Goal: Complete application form: Complete application form

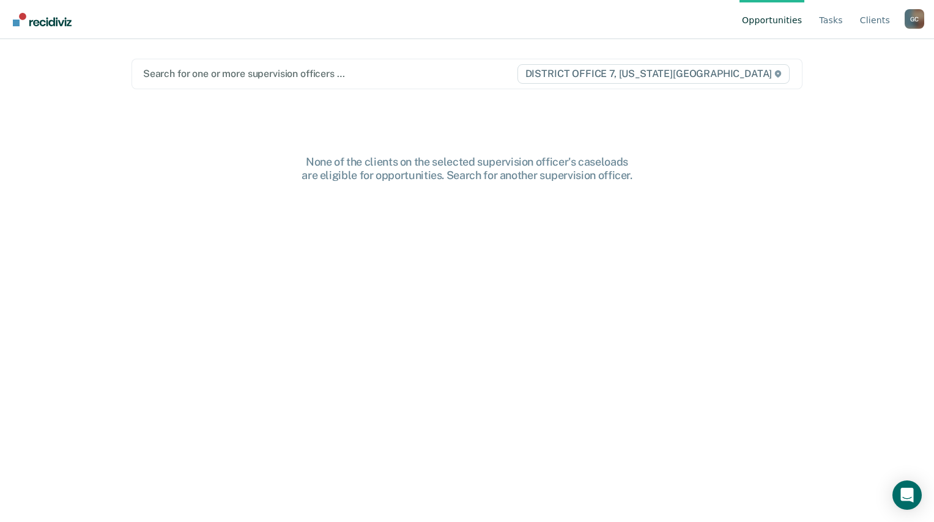
click at [916, 24] on div "G C" at bounding box center [915, 19] width 20 height 20
click at [837, 75] on link "Go to PSI Case Dashboard" at bounding box center [853, 77] width 102 height 10
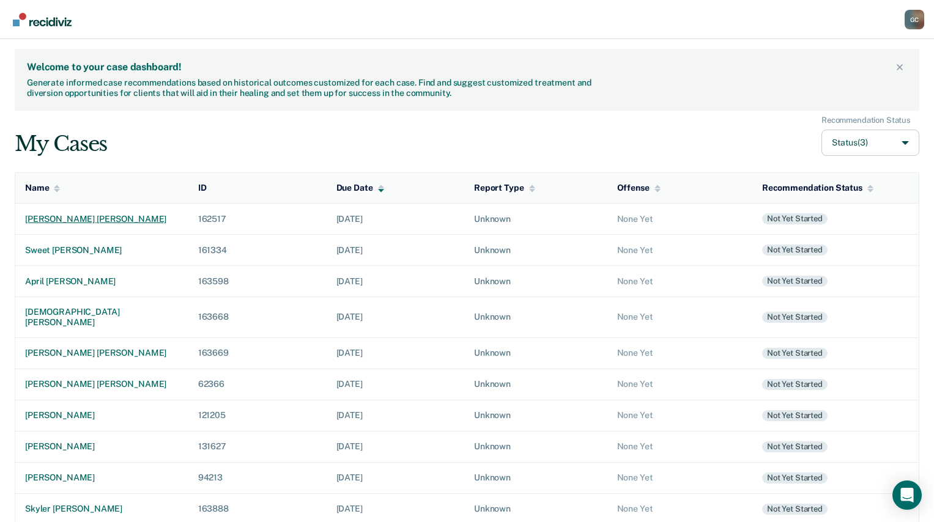
click at [52, 219] on div "[PERSON_NAME] [PERSON_NAME]" at bounding box center [102, 219] width 154 height 10
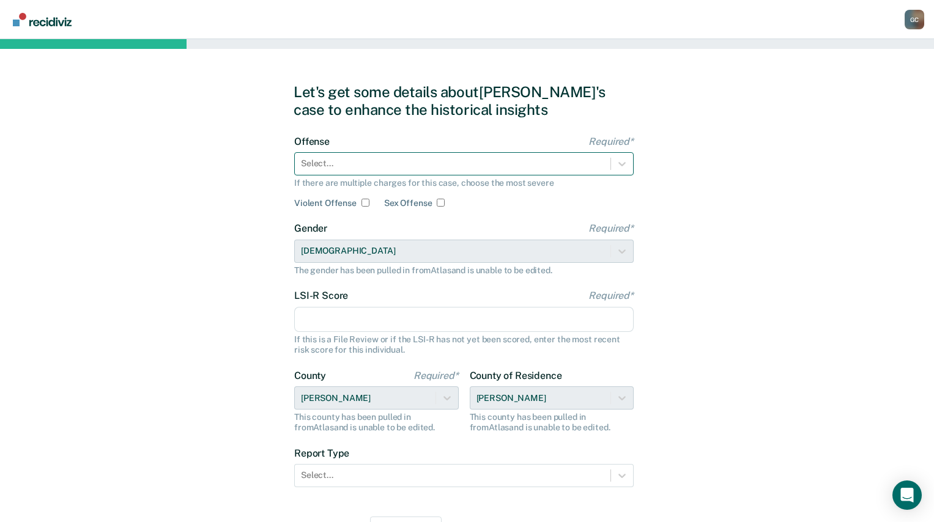
click at [441, 161] on div at bounding box center [452, 163] width 303 height 13
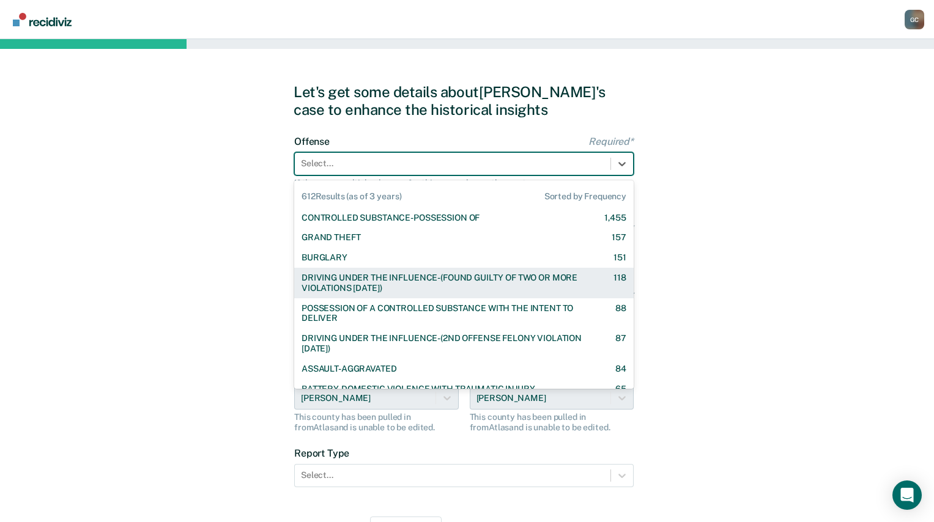
click at [436, 276] on div "DRIVING UNDER THE INFLUENCE-(FOUND GUILTY OF TWO OR MORE VIOLATIONS [DATE])" at bounding box center [447, 283] width 290 height 21
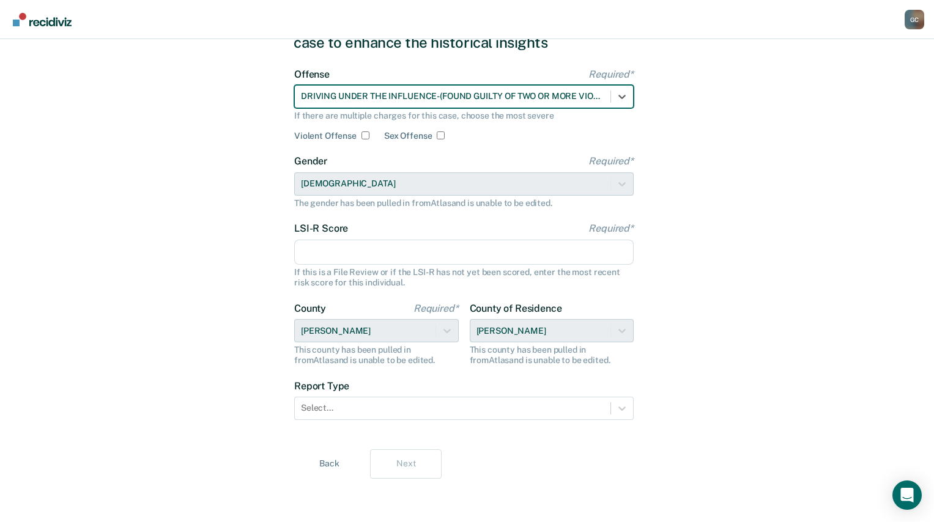
scroll to position [68, 0]
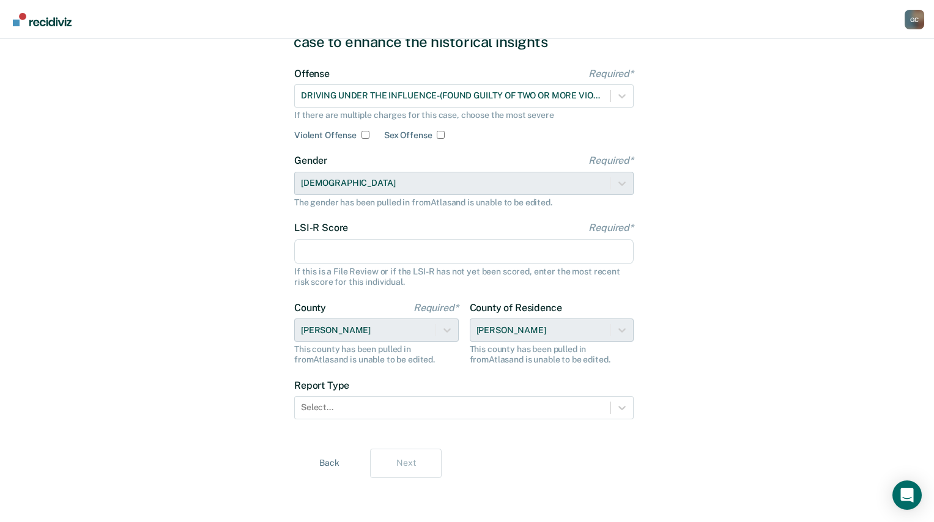
click at [390, 255] on input "LSI-R Score Required*" at bounding box center [463, 252] width 339 height 26
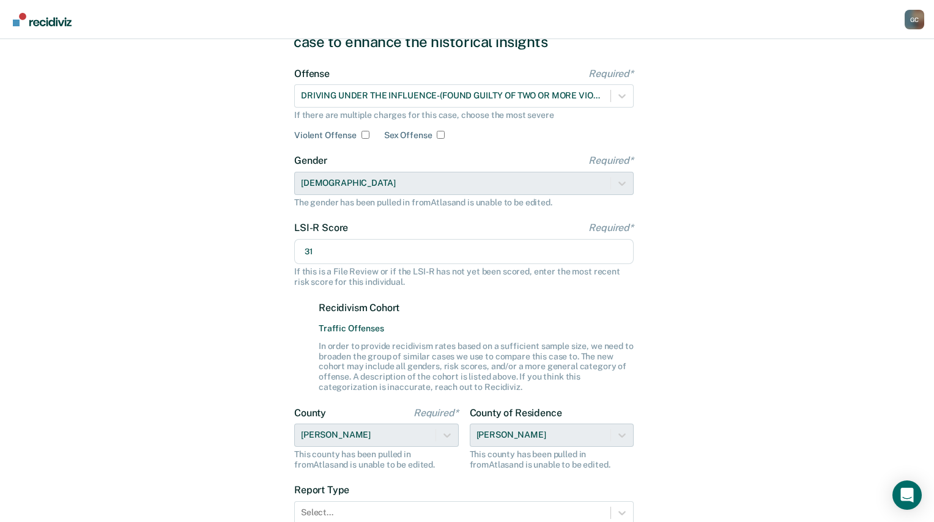
type input "31"
click at [871, 201] on div "Let's get some details about [PERSON_NAME]'s case to enhance the historical ins…" at bounding box center [467, 299] width 934 height 656
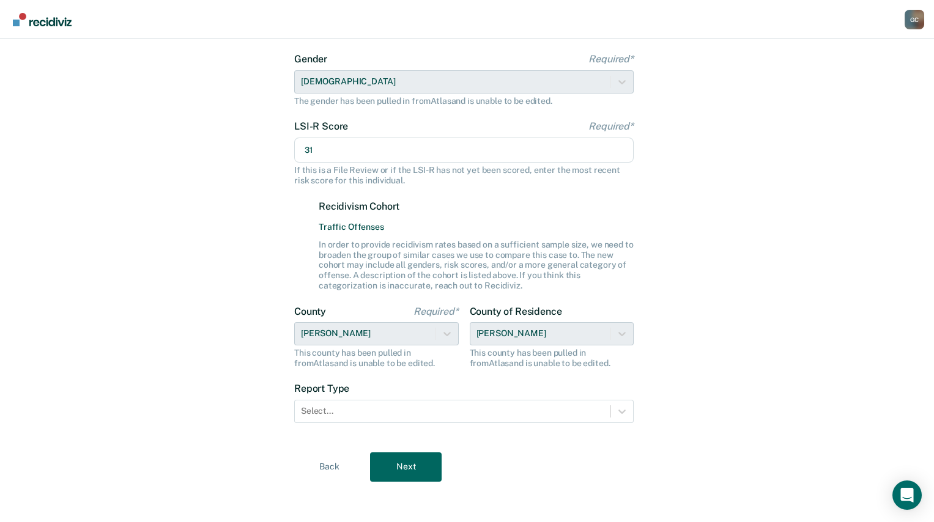
scroll to position [173, 0]
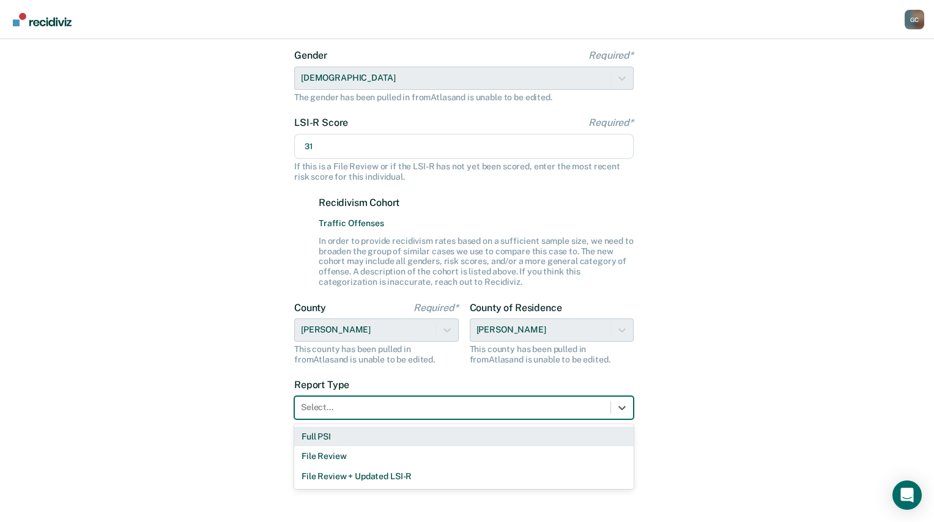
click at [402, 407] on div at bounding box center [452, 407] width 303 height 13
click at [367, 440] on div "Full PSI" at bounding box center [463, 437] width 339 height 20
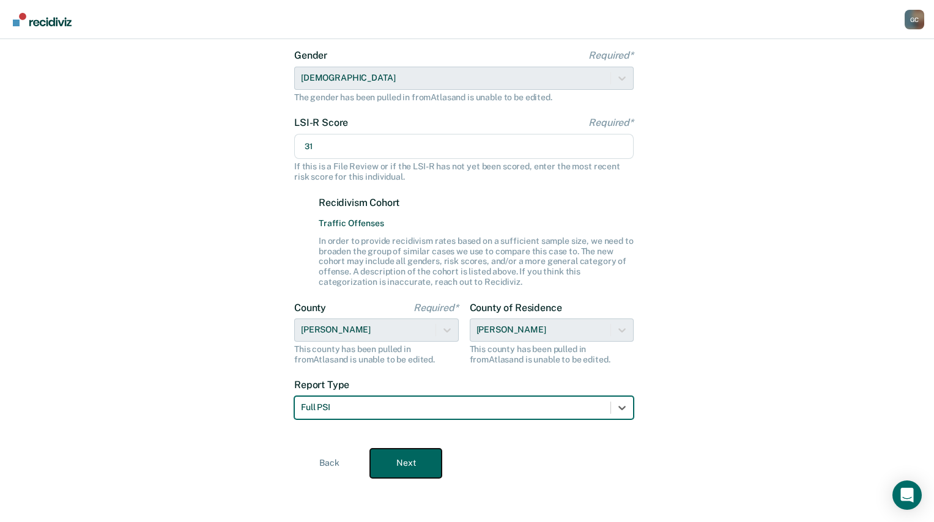
drag, startPoint x: 407, startPoint y: 463, endPoint x: 350, endPoint y: 468, distance: 57.7
click at [407, 463] on button "Next" at bounding box center [406, 463] width 72 height 29
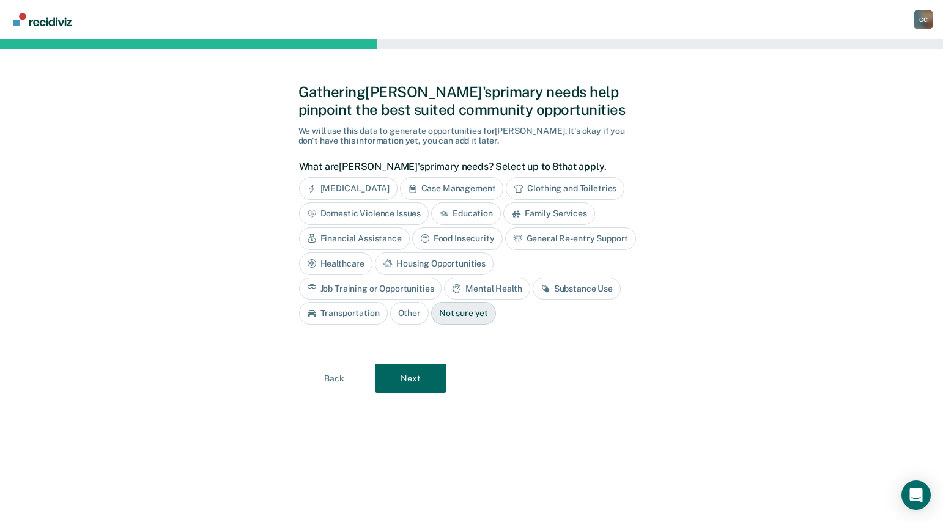
click at [446, 184] on div "Case Management" at bounding box center [452, 188] width 104 height 23
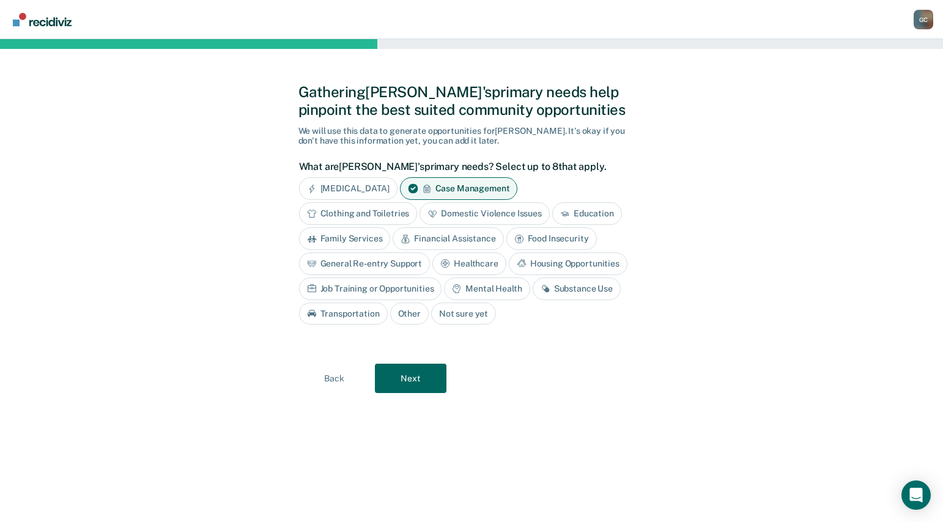
click at [361, 263] on div "General Re-entry Support" at bounding box center [364, 264] width 131 height 23
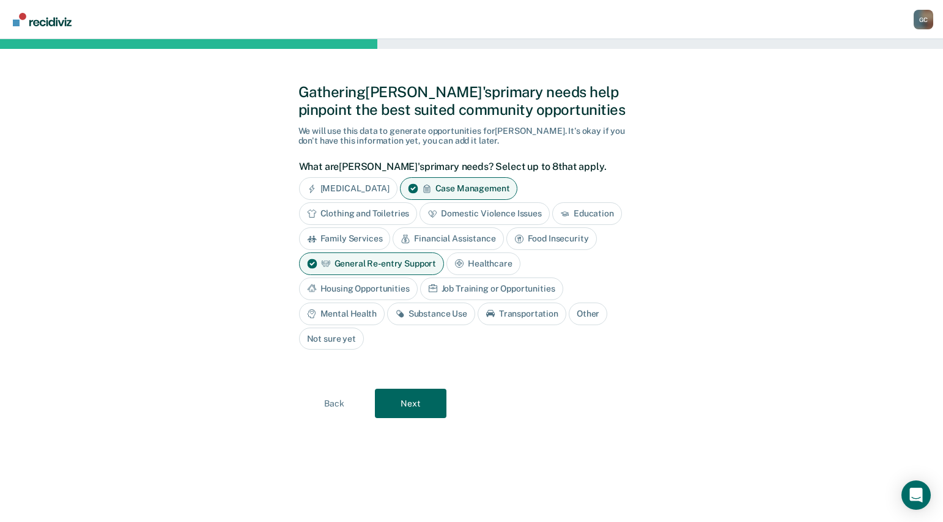
click at [464, 285] on div "Job Training or Opportunities" at bounding box center [491, 289] width 143 height 23
click at [432, 313] on div "Substance Use" at bounding box center [431, 314] width 88 height 23
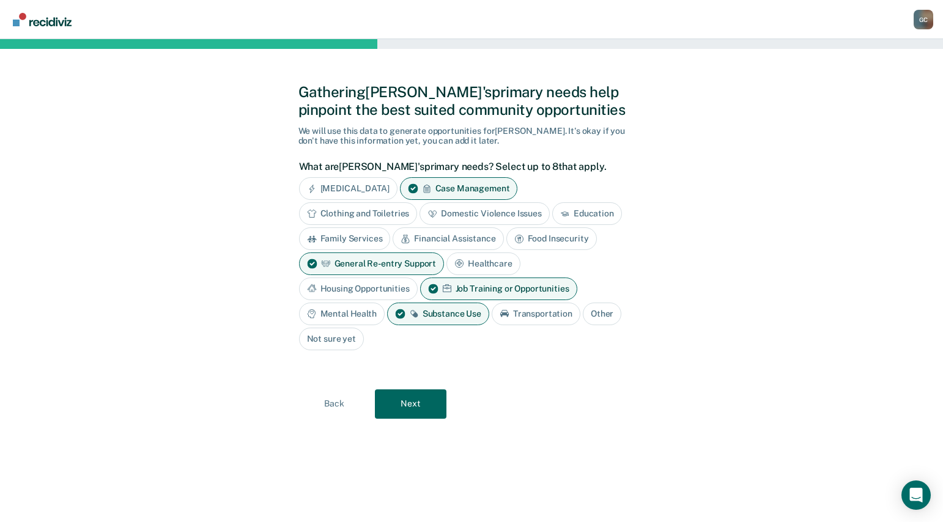
click at [339, 307] on div "Mental Health" at bounding box center [342, 314] width 86 height 23
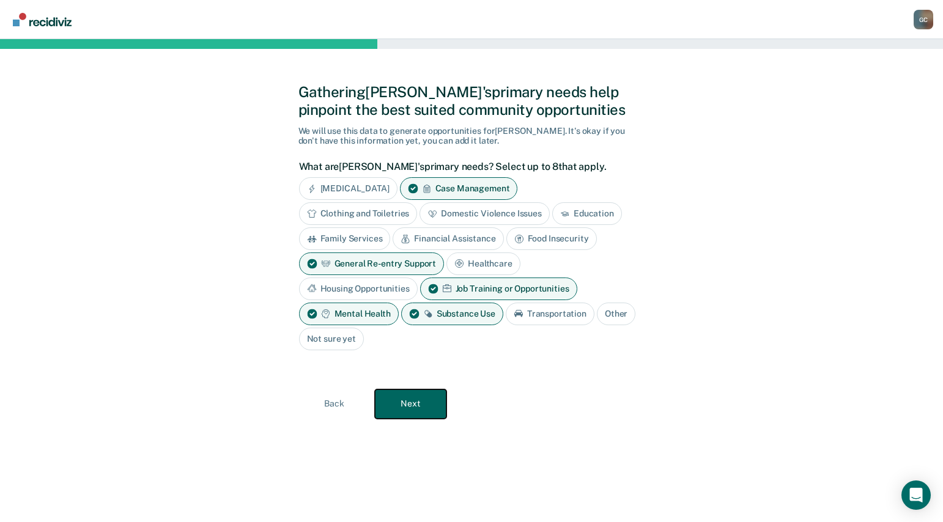
click at [420, 407] on button "Next" at bounding box center [411, 404] width 72 height 29
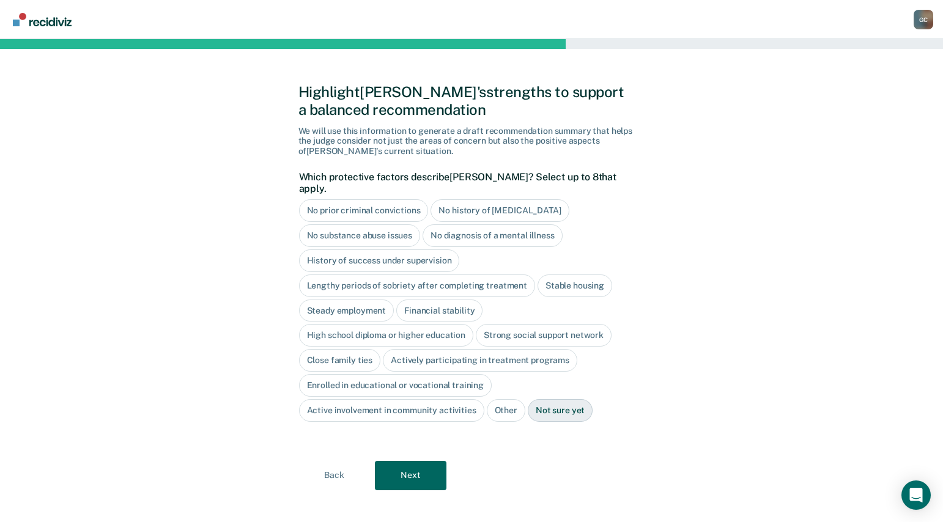
click at [566, 275] on div "Stable housing" at bounding box center [575, 286] width 75 height 23
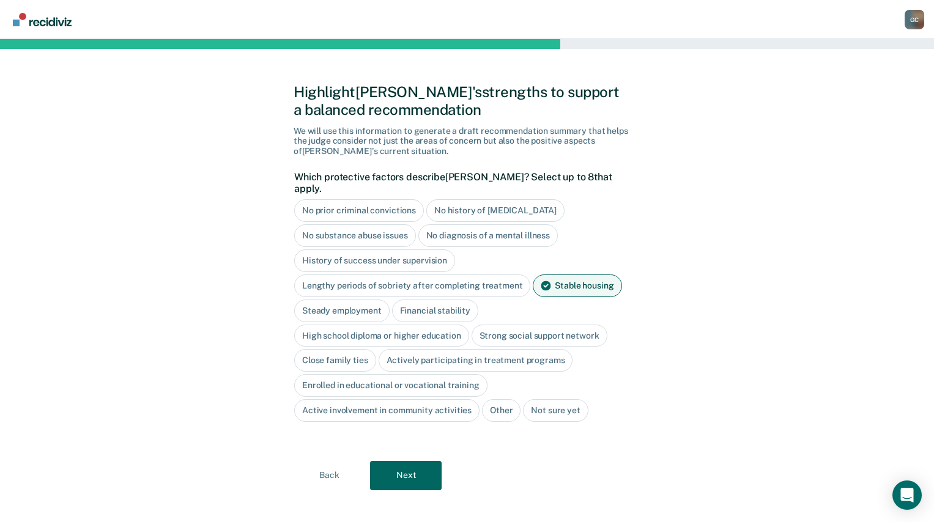
click at [350, 325] on div "High school diploma or higher education" at bounding box center [381, 336] width 175 height 23
click at [317, 350] on div "Close family ties" at bounding box center [335, 361] width 82 height 23
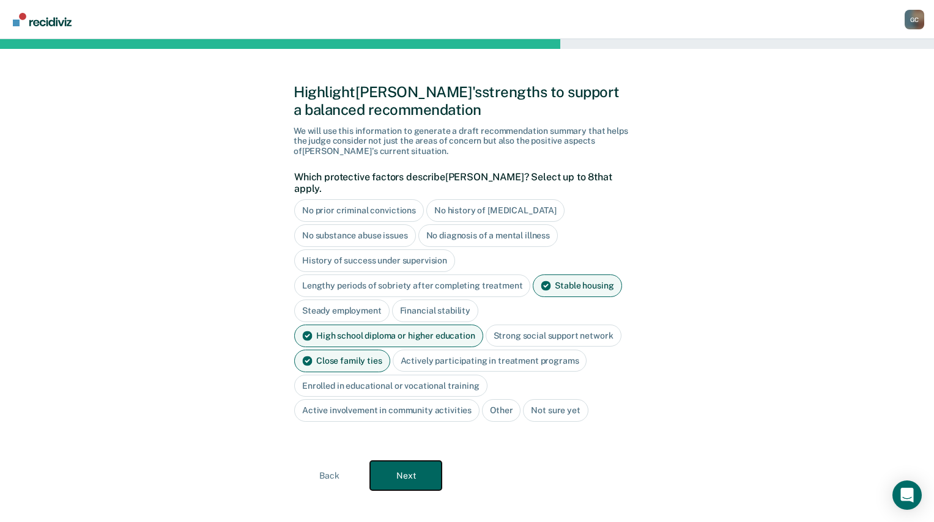
click at [408, 465] on button "Next" at bounding box center [406, 475] width 72 height 29
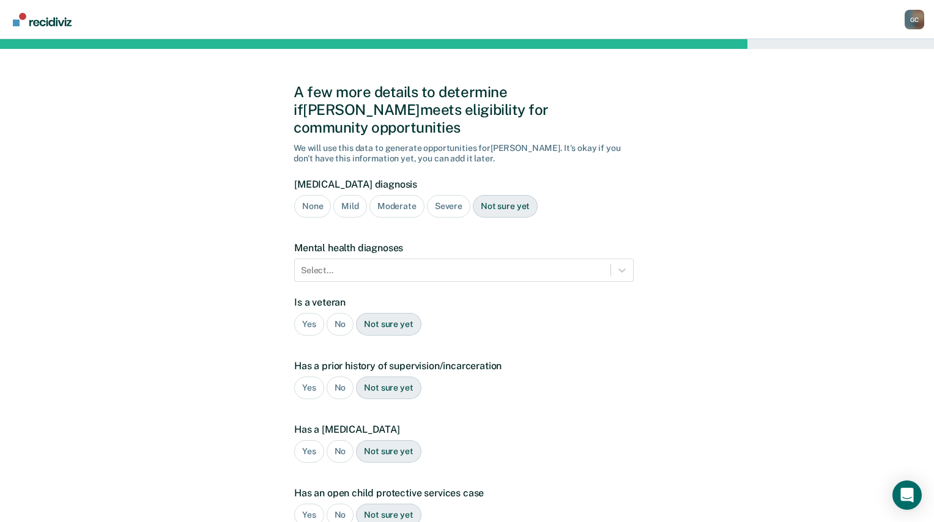
click at [450, 195] on div "Severe" at bounding box center [448, 206] width 43 height 23
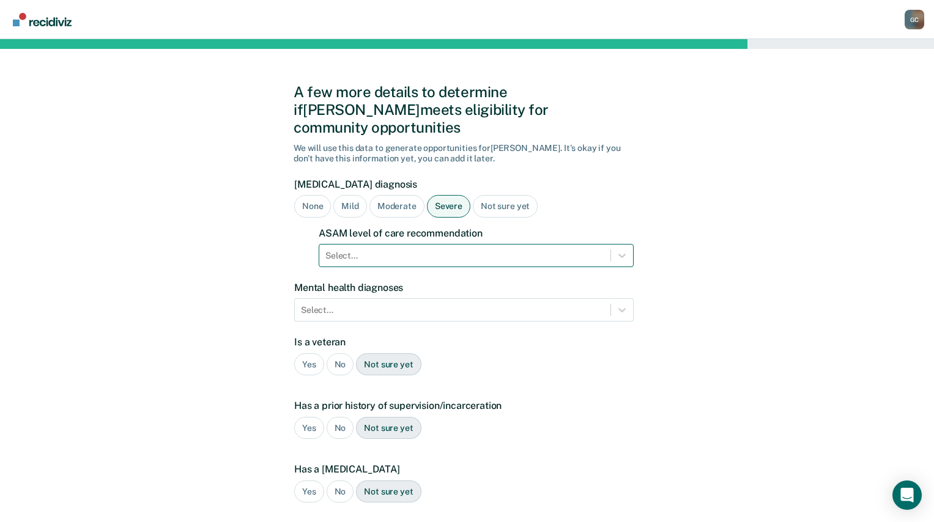
click at [438, 250] on div at bounding box center [464, 256] width 279 height 13
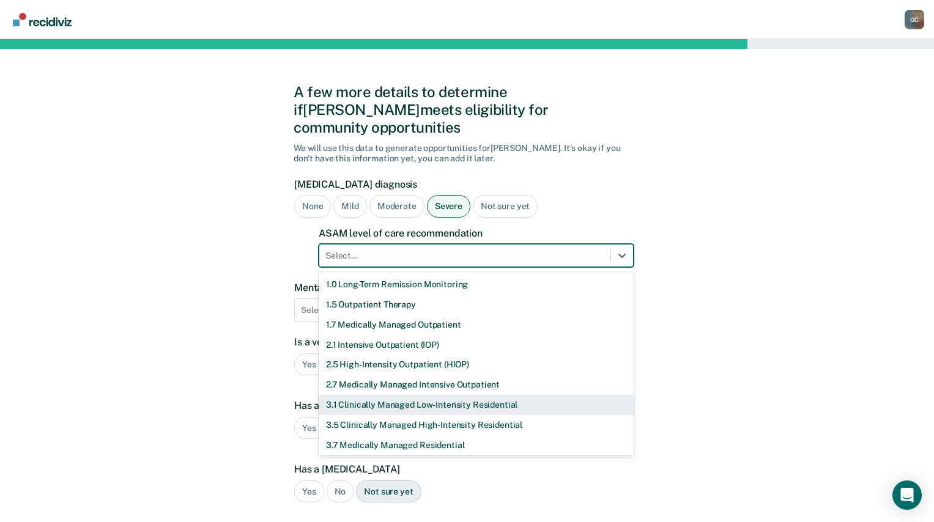
click at [423, 395] on div "3.1 Clinically Managed Low-Intensity Residential" at bounding box center [476, 405] width 315 height 20
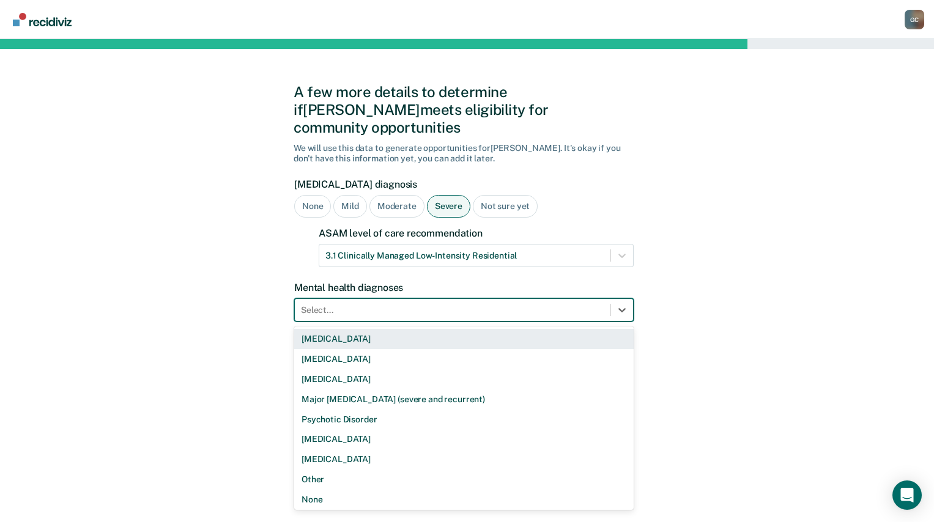
click at [364, 304] on div at bounding box center [452, 310] width 303 height 13
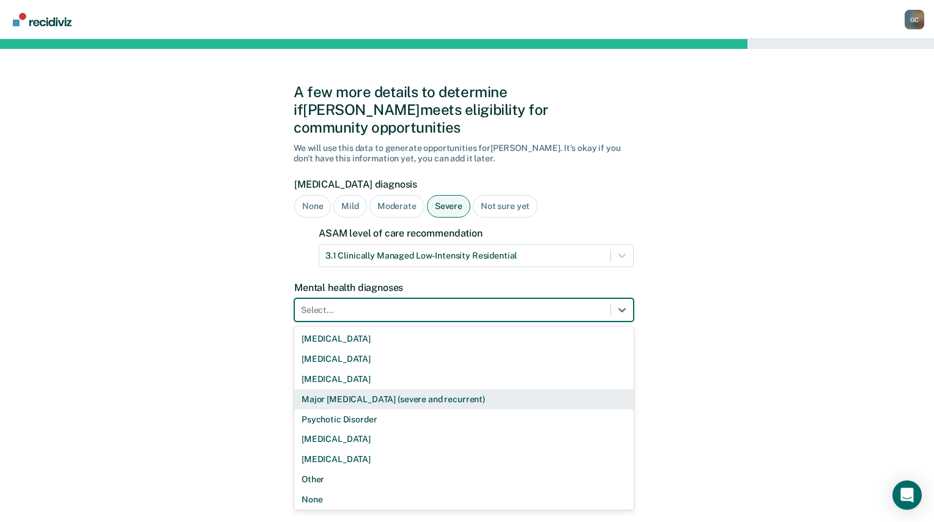
click at [383, 390] on div "Major [MEDICAL_DATA] (severe and recurrent)" at bounding box center [463, 400] width 339 height 20
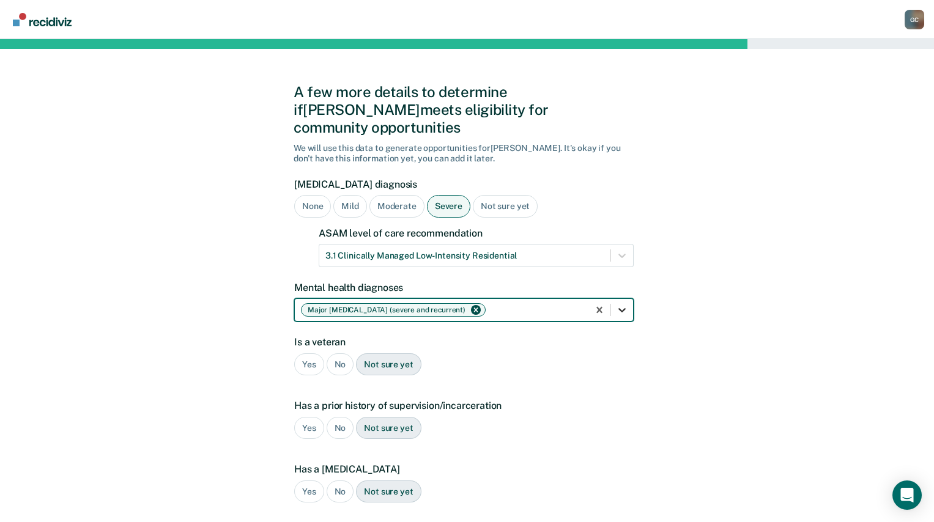
click at [625, 304] on icon at bounding box center [622, 310] width 12 height 12
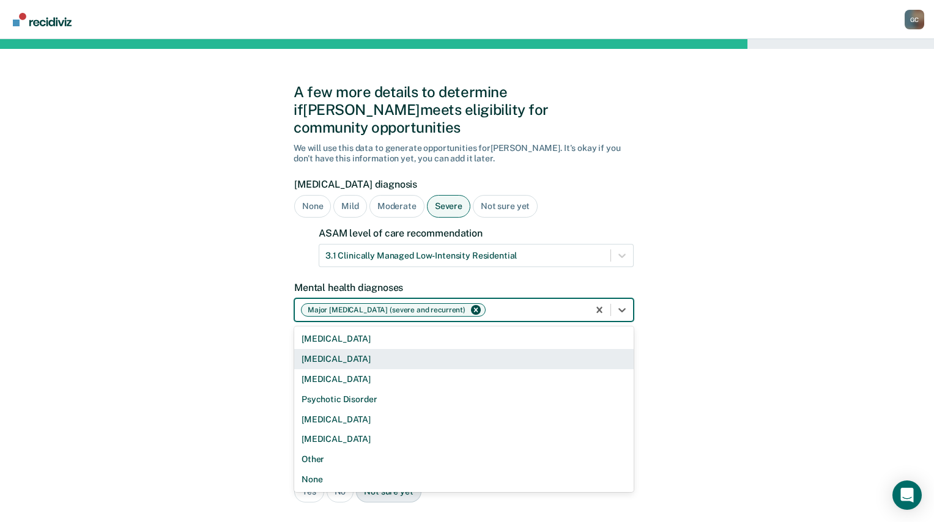
click at [761, 234] on div "A few more details to determine if [PERSON_NAME] meets eligibility for communit…" at bounding box center [467, 390] width 934 height 703
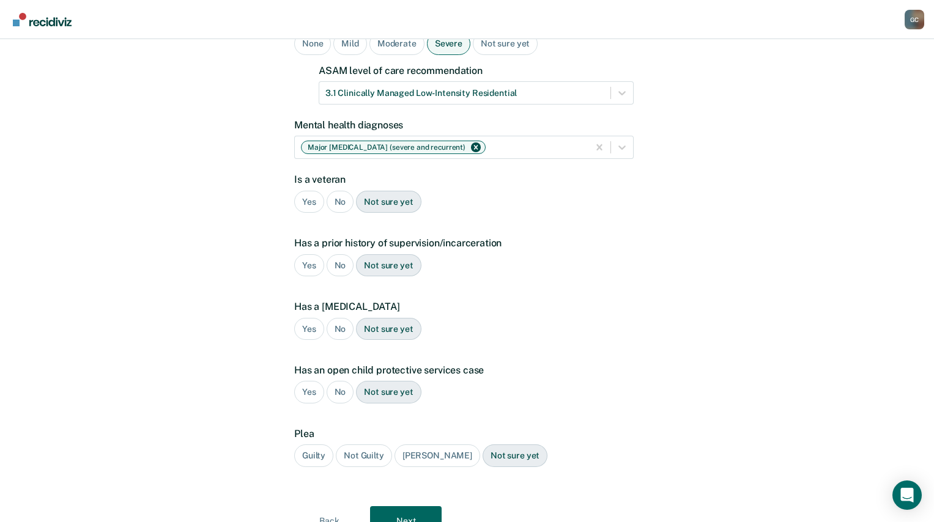
scroll to position [183, 0]
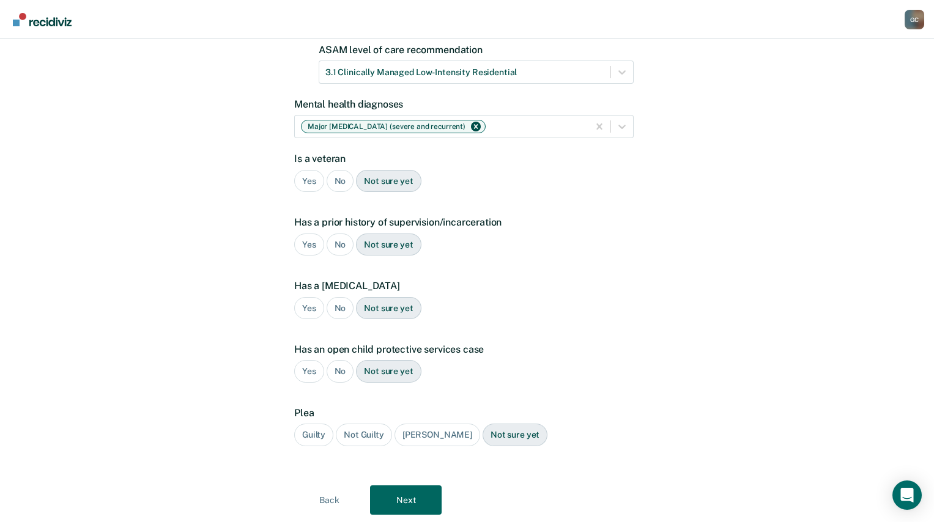
click at [341, 170] on div "No" at bounding box center [341, 181] width 28 height 23
click at [308, 234] on div "Yes" at bounding box center [309, 245] width 30 height 23
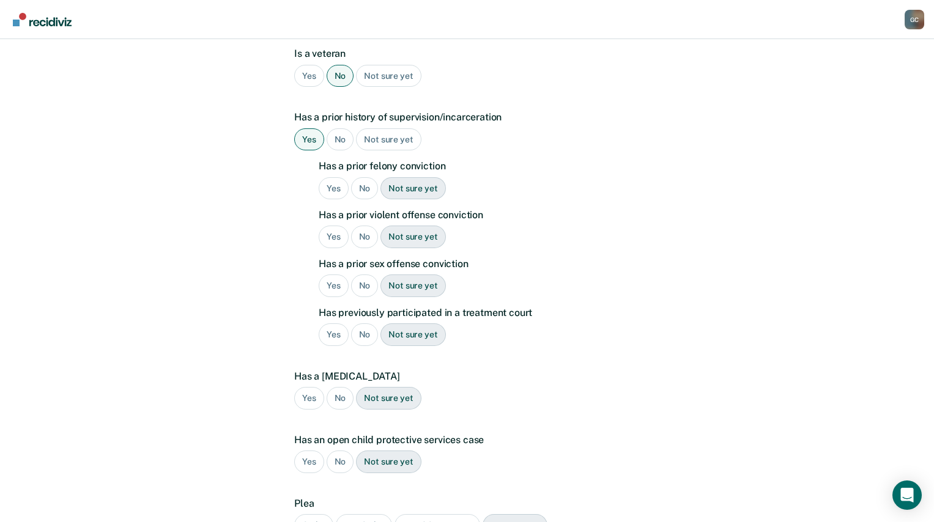
scroll to position [306, 0]
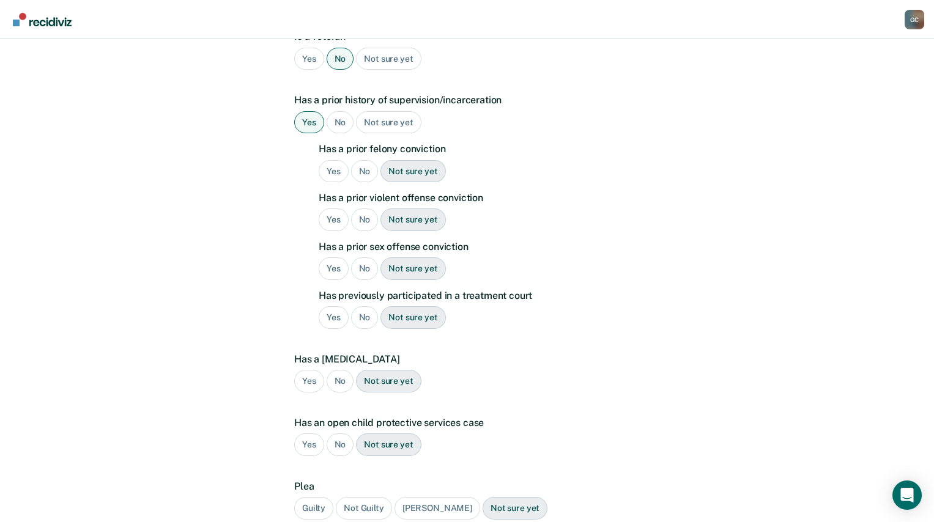
click at [364, 160] on div "No" at bounding box center [365, 171] width 28 height 23
click at [360, 209] on div "No" at bounding box center [365, 220] width 28 height 23
click at [364, 257] on div "No" at bounding box center [365, 268] width 28 height 23
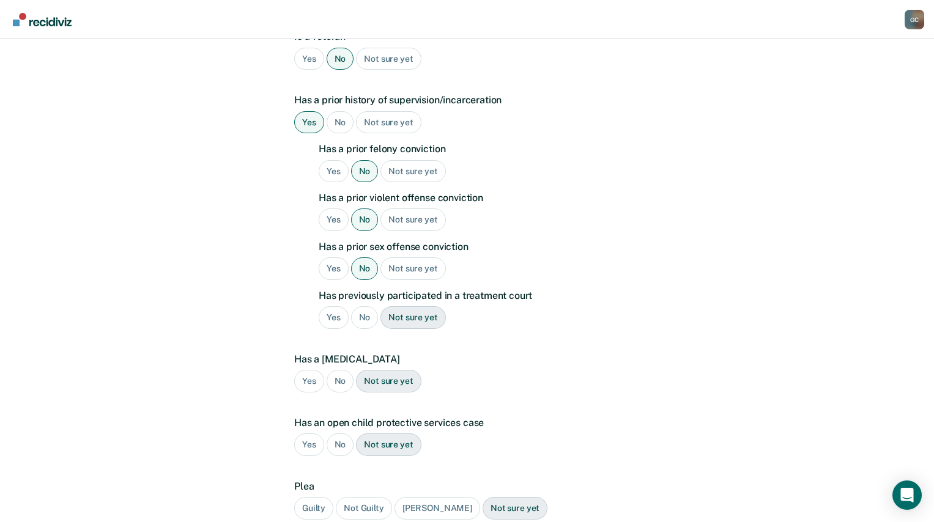
click at [368, 306] on div "No" at bounding box center [365, 317] width 28 height 23
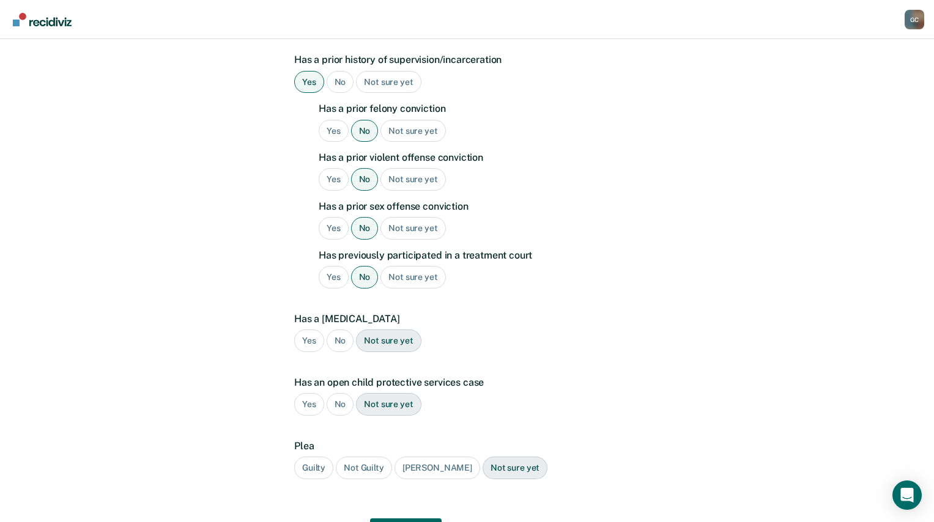
scroll to position [398, 0]
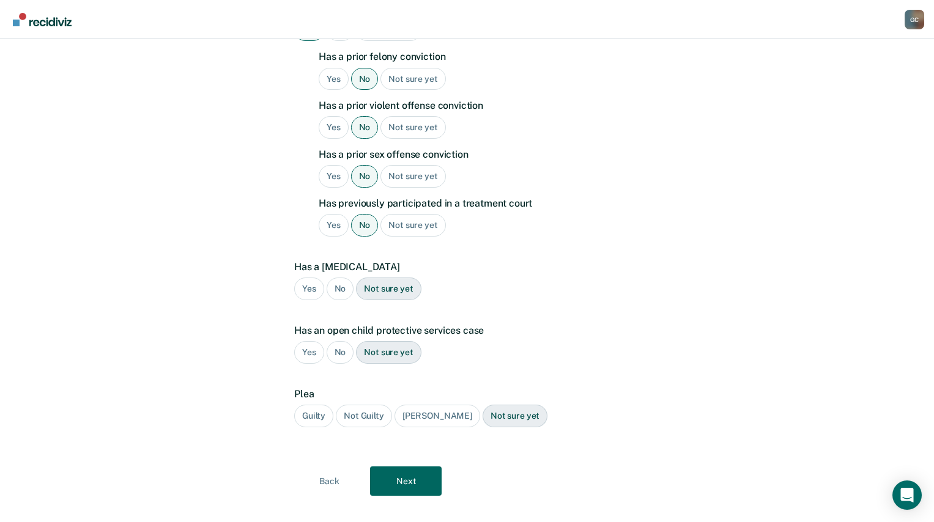
click at [342, 278] on div "No" at bounding box center [341, 289] width 28 height 23
click at [339, 341] on div "No" at bounding box center [341, 352] width 28 height 23
click at [316, 405] on div "Guilty" at bounding box center [313, 416] width 39 height 23
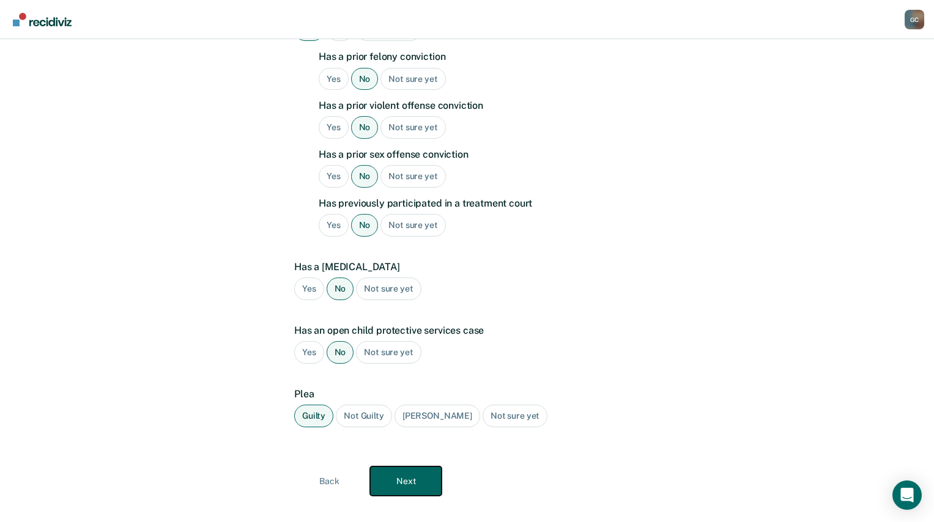
click at [385, 467] on button "Next" at bounding box center [406, 481] width 72 height 29
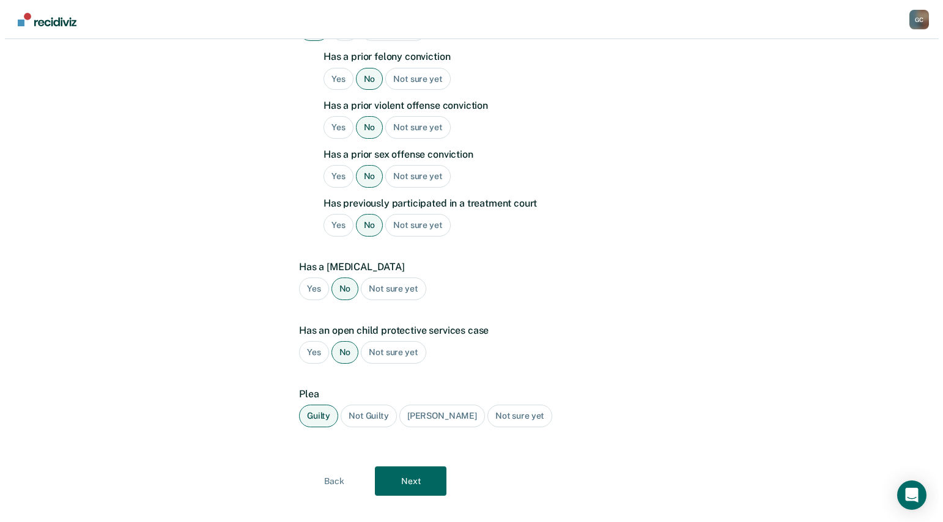
scroll to position [0, 0]
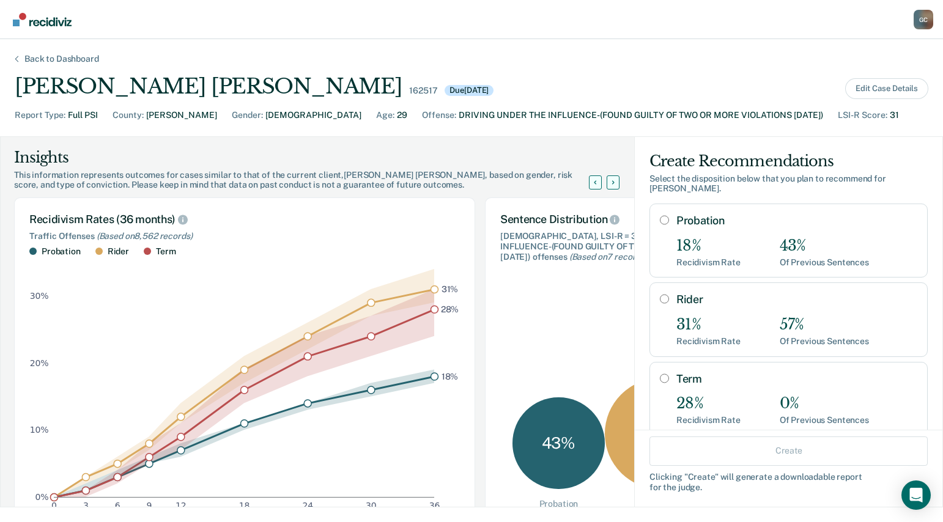
click at [660, 215] on input "Probation" at bounding box center [664, 220] width 9 height 10
radio input "true"
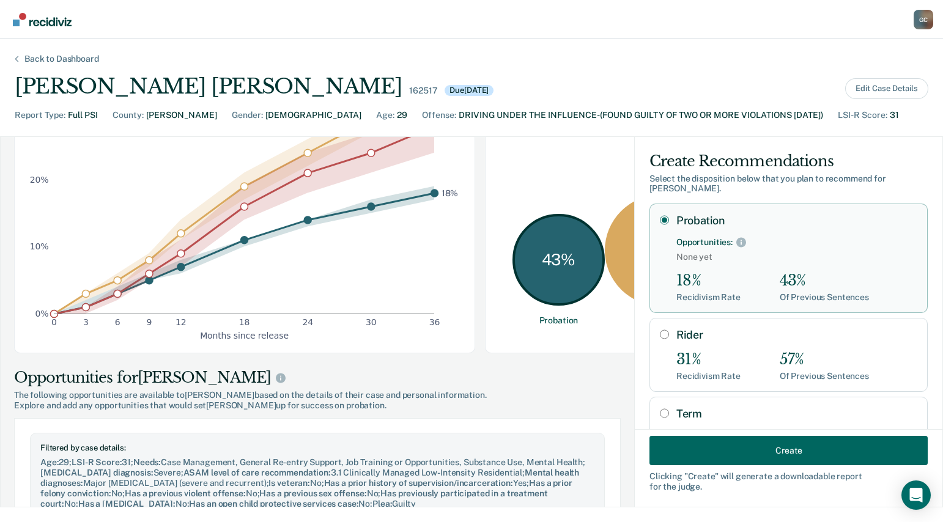
scroll to position [122, 0]
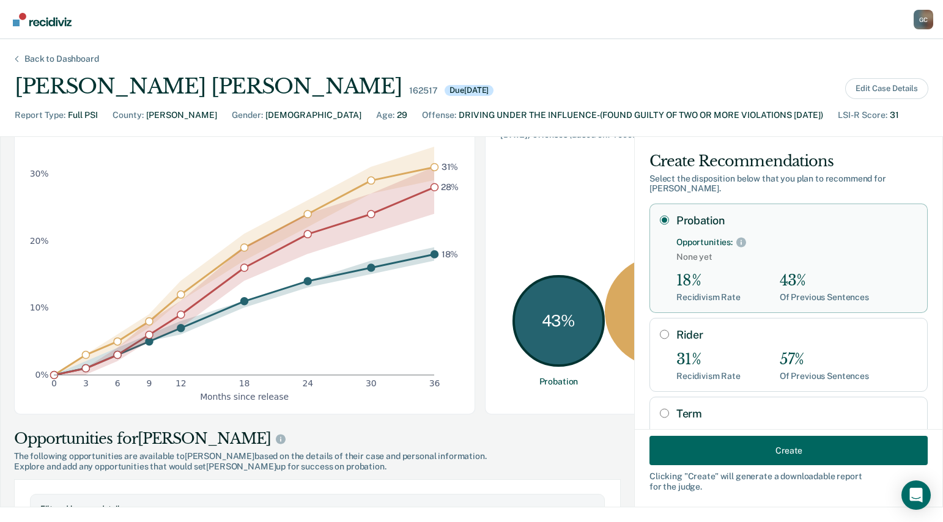
click at [660, 330] on input "Rider" at bounding box center [664, 335] width 9 height 10
radio input "true"
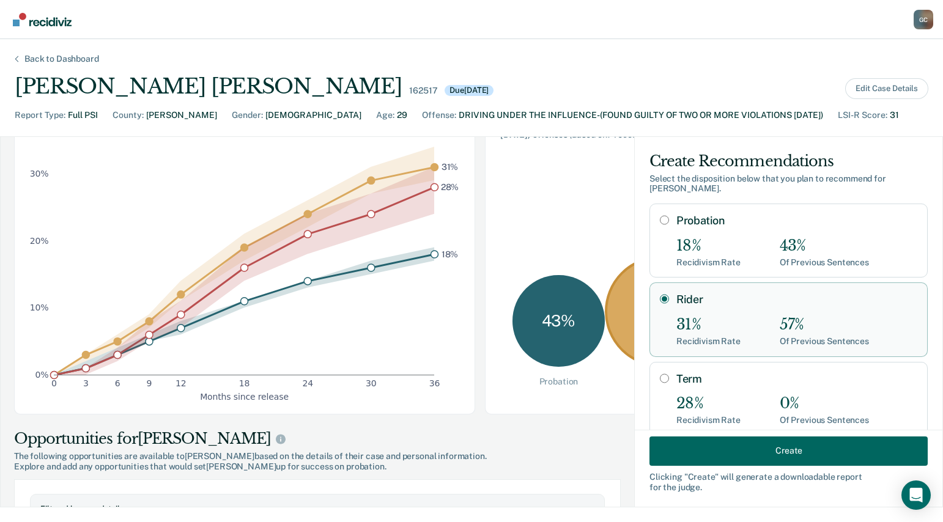
click at [660, 215] on input "Probation" at bounding box center [664, 220] width 9 height 10
radio input "true"
radio input "false"
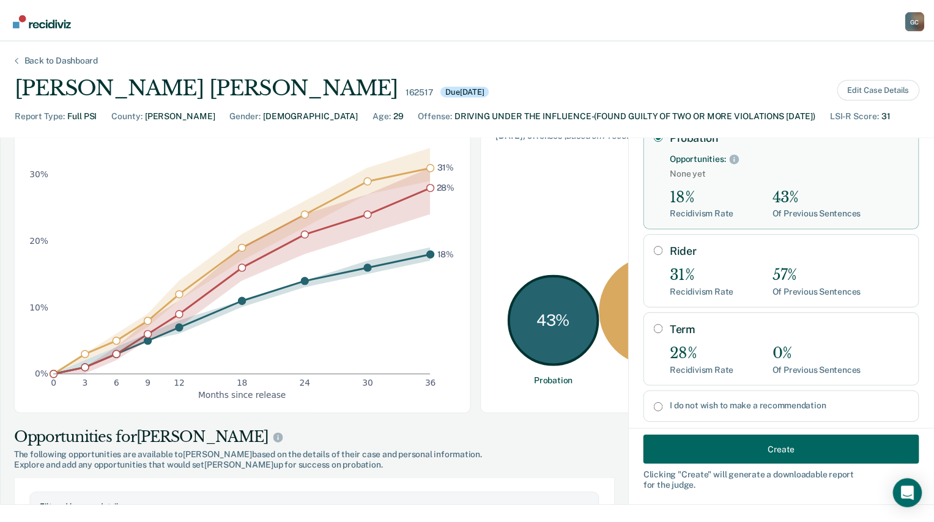
scroll to position [98, 0]
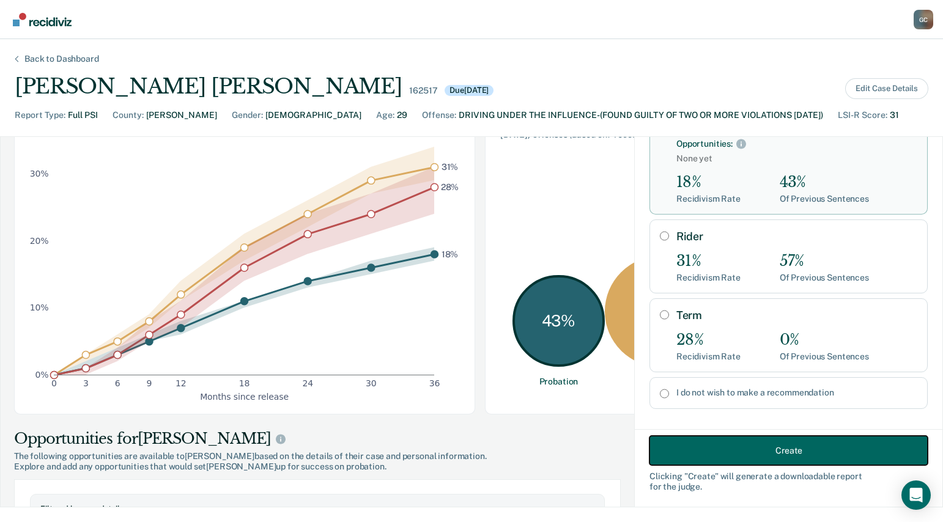
click at [738, 453] on button "Create" at bounding box center [788, 450] width 278 height 29
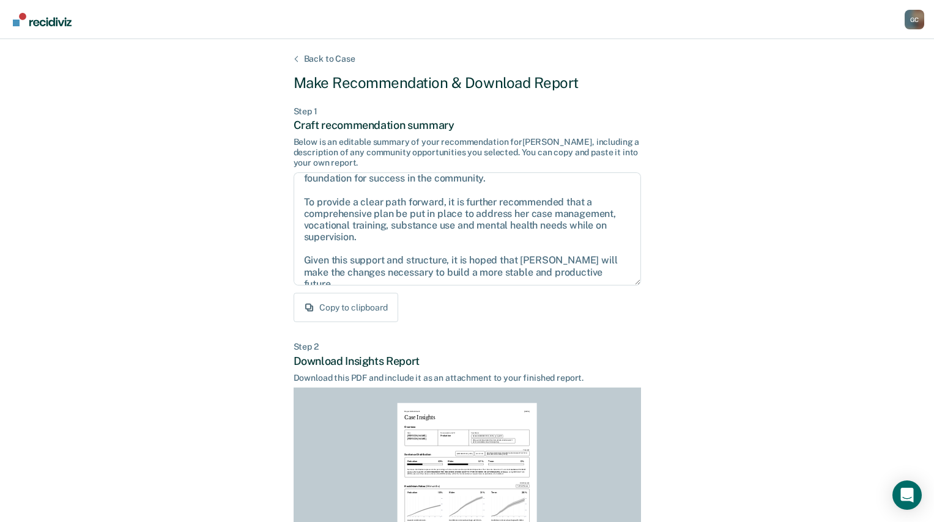
scroll to position [175, 0]
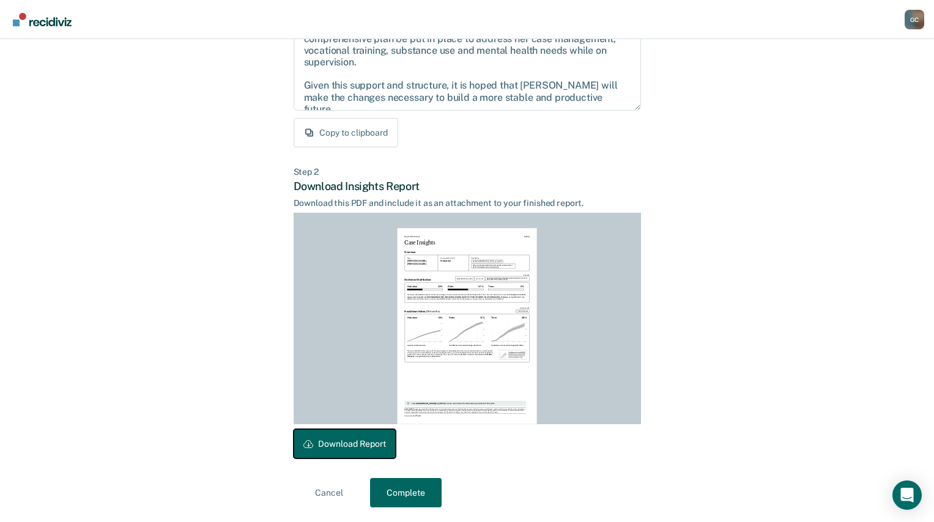
click at [344, 440] on button "Download Report" at bounding box center [345, 443] width 102 height 29
drag, startPoint x: 415, startPoint y: 491, endPoint x: 422, endPoint y: 482, distance: 11.7
click at [415, 490] on button "Complete" at bounding box center [406, 492] width 72 height 29
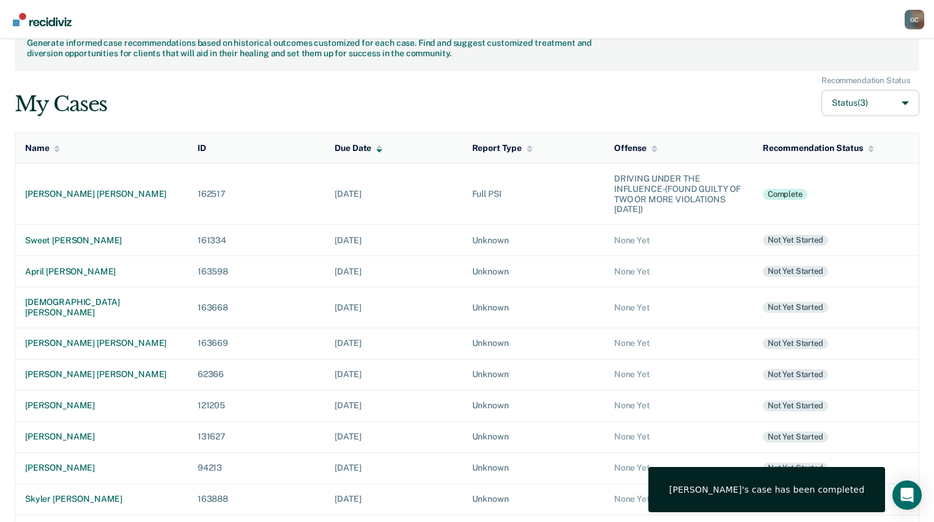
scroll to position [61, 0]
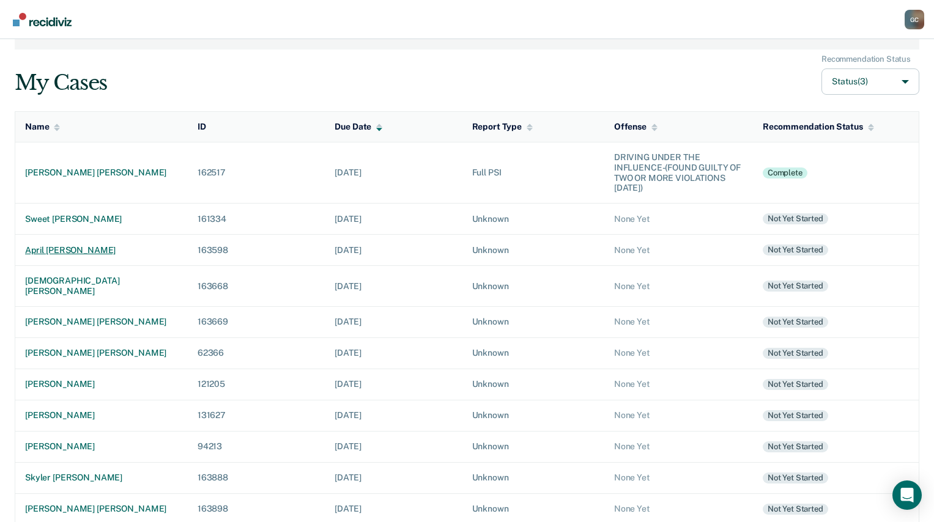
click at [50, 250] on div "april [PERSON_NAME]" at bounding box center [101, 250] width 153 height 10
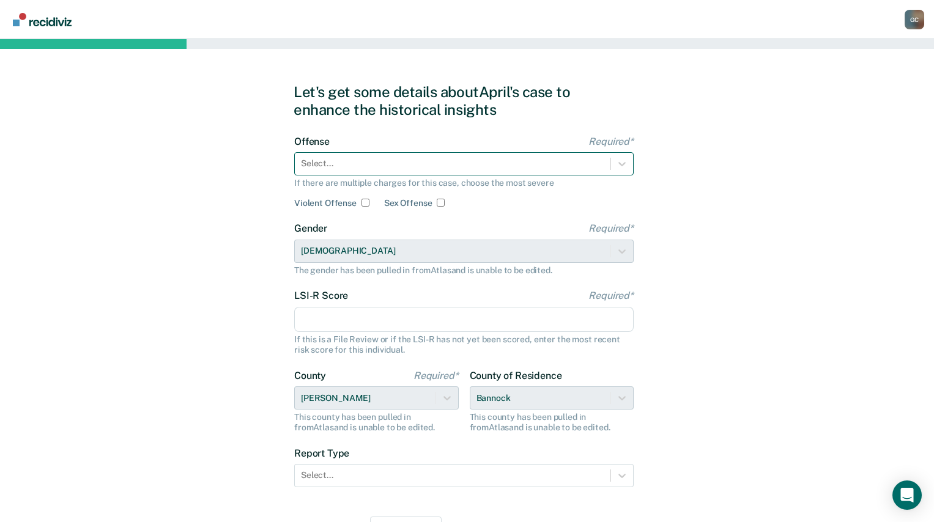
click at [508, 161] on div at bounding box center [452, 163] width 303 height 13
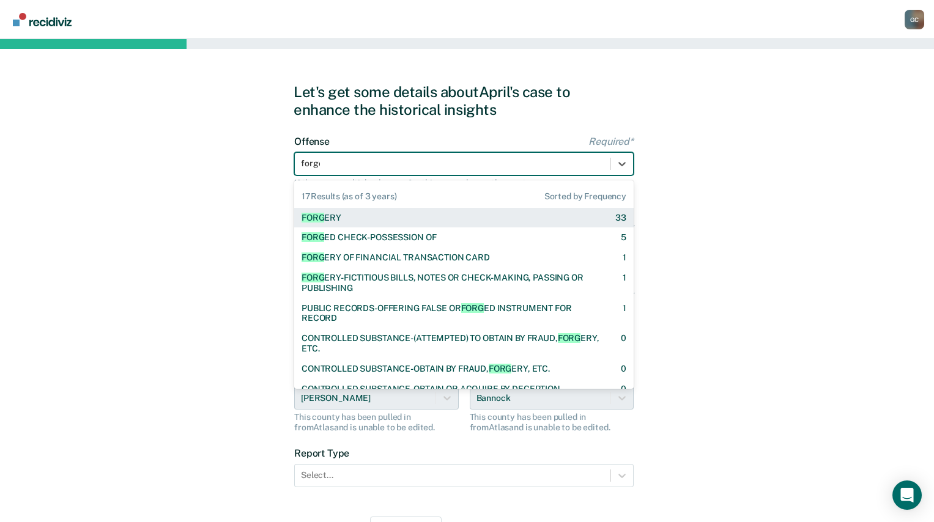
type input "forger"
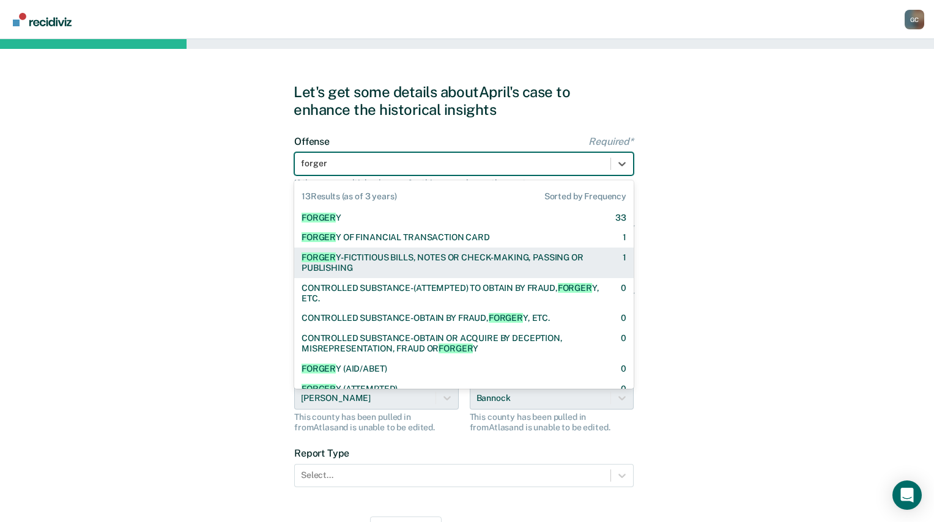
click at [483, 256] on div "FORGER Y-FICTITIOUS BILLS, NOTES OR CHECK-MAKING, PASSING OR PUBLISHING" at bounding box center [452, 263] width 300 height 21
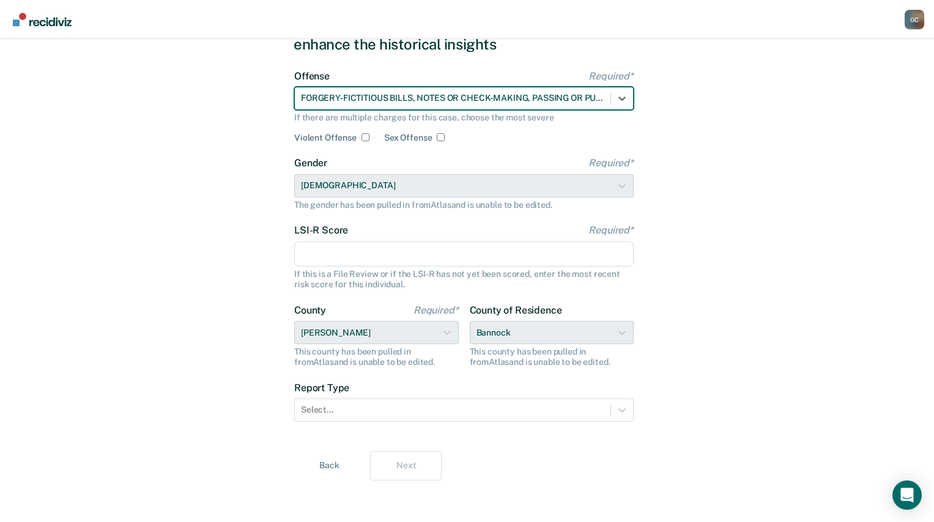
scroll to position [68, 0]
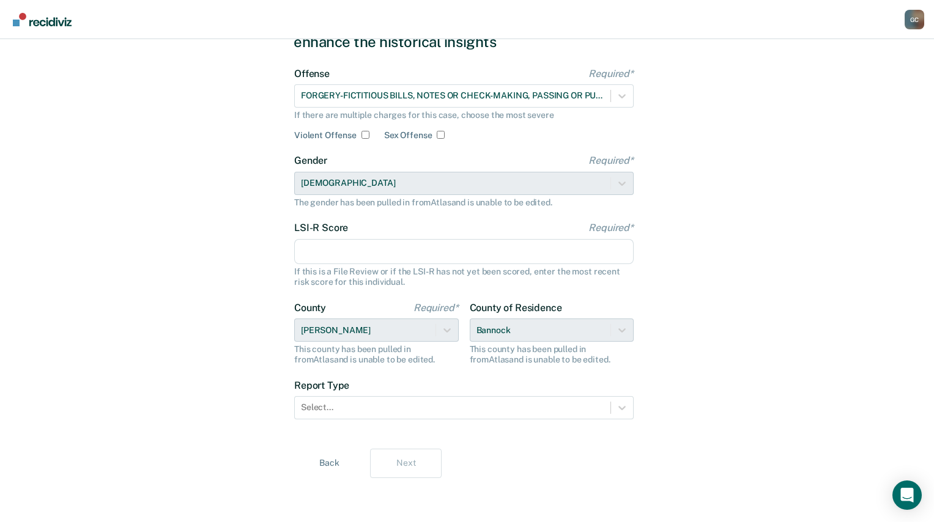
click at [366, 255] on input "LSI-R Score Required*" at bounding box center [463, 252] width 339 height 26
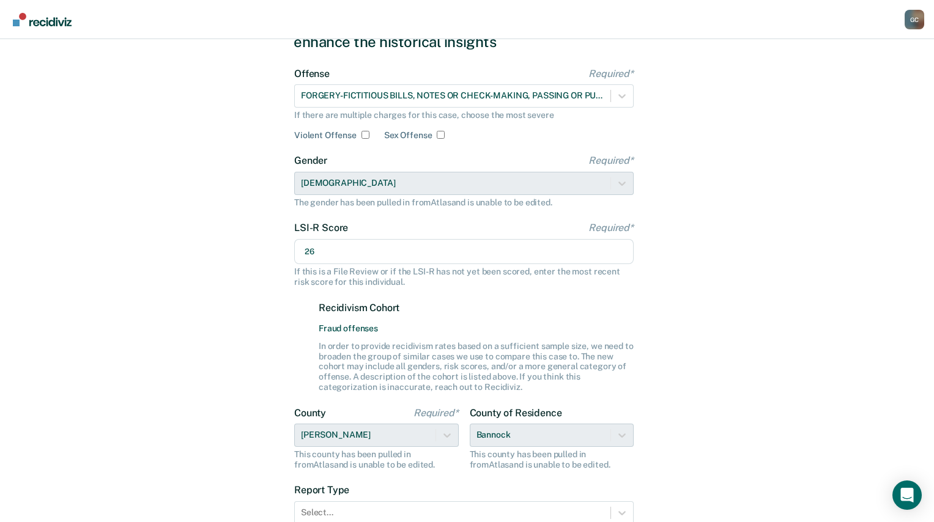
type input "26"
click at [794, 232] on div "Let's get some details about [PERSON_NAME]'s case to enhance the historical ins…" at bounding box center [467, 299] width 934 height 656
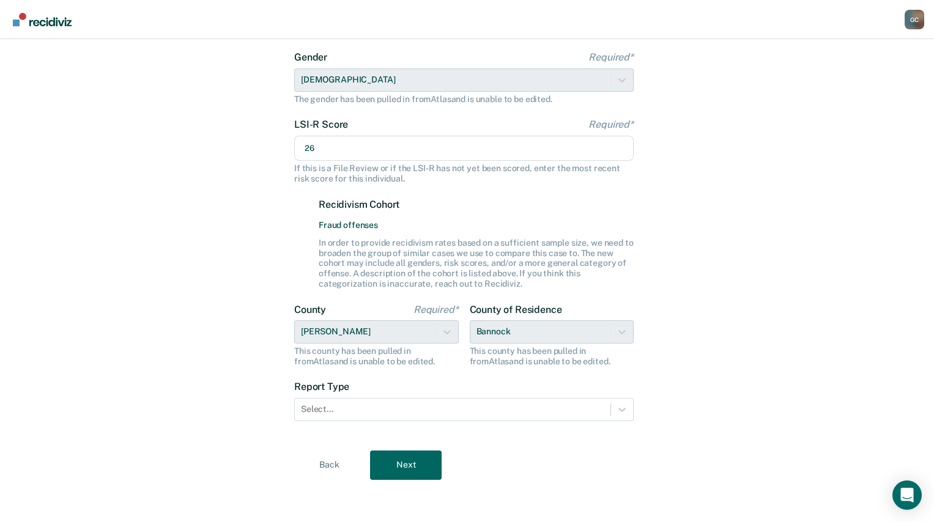
scroll to position [173, 0]
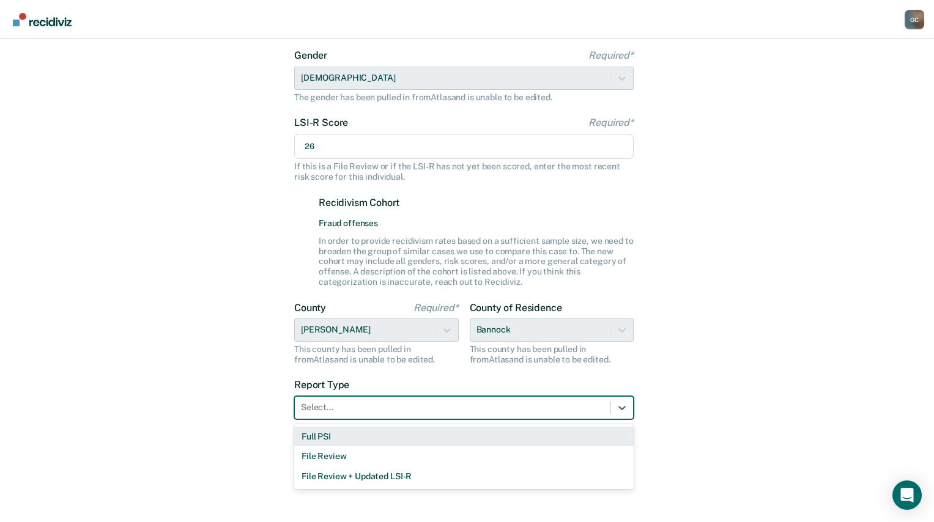
click at [406, 405] on div at bounding box center [452, 407] width 303 height 13
click at [409, 436] on div "Full PSI" at bounding box center [463, 437] width 339 height 20
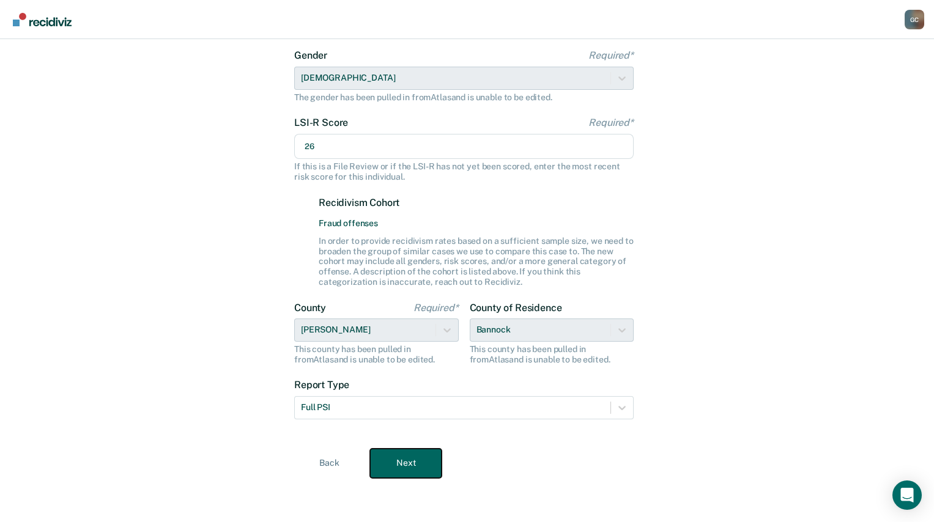
click at [390, 464] on button "Next" at bounding box center [406, 463] width 72 height 29
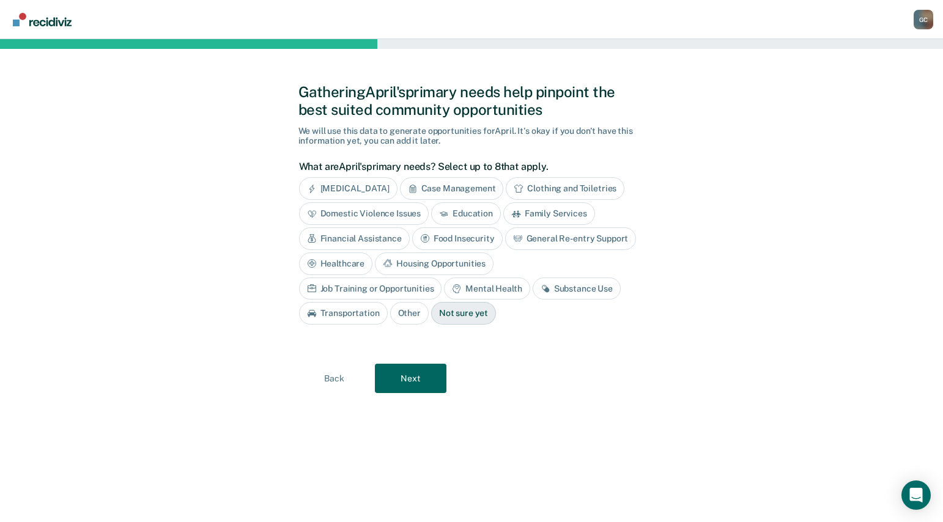
click at [442, 278] on div "Job Training or Opportunities" at bounding box center [370, 289] width 143 height 23
click at [542, 240] on div "General Re-entry Support" at bounding box center [570, 239] width 131 height 23
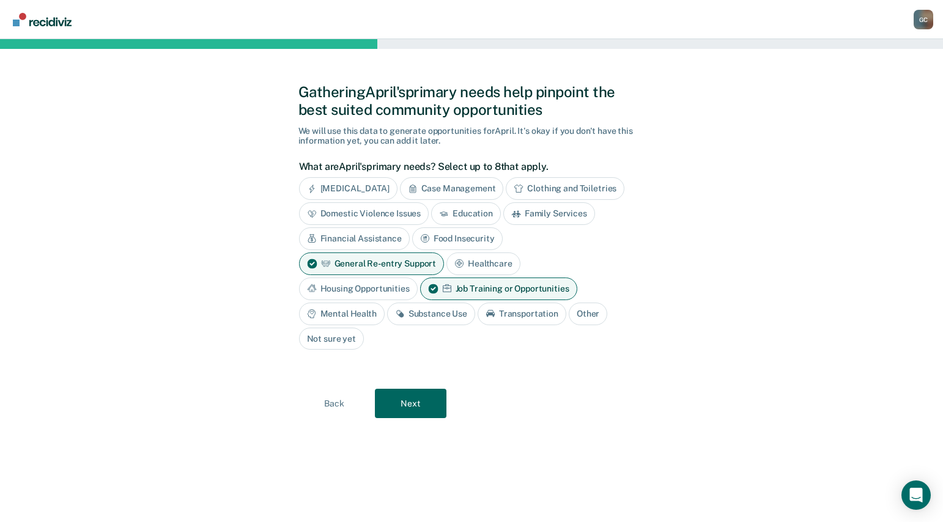
click at [418, 315] on div "Substance Use" at bounding box center [431, 314] width 88 height 23
click at [419, 409] on button "Next" at bounding box center [411, 404] width 72 height 29
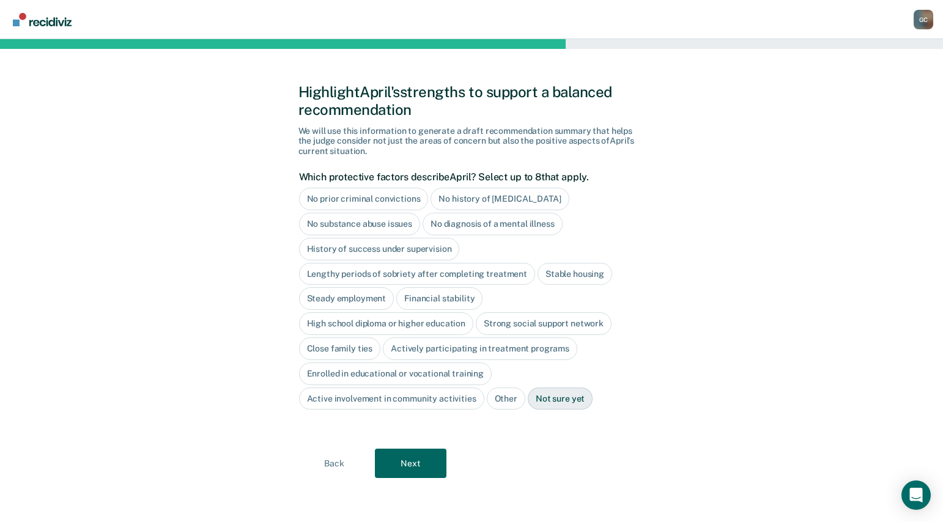
click at [482, 222] on div "No diagnosis of a mental illness" at bounding box center [493, 224] width 140 height 23
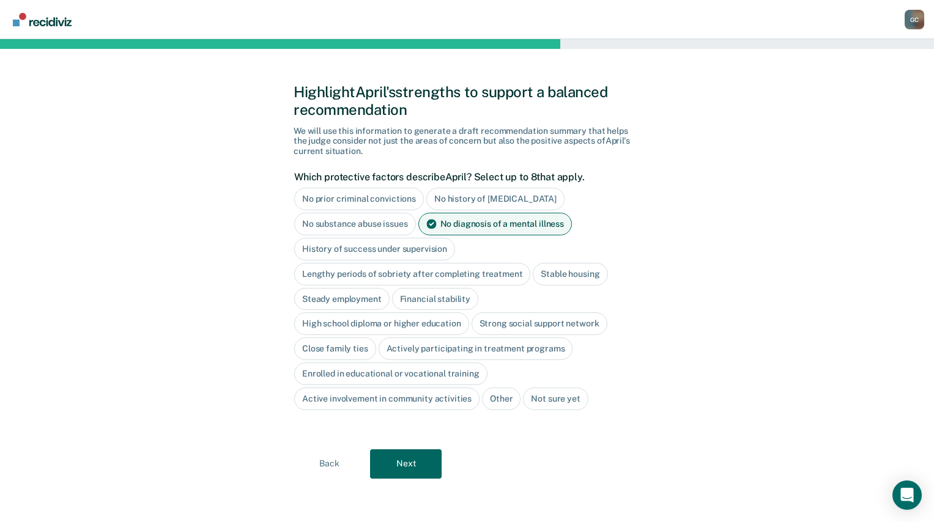
click at [338, 250] on div "History of success under supervision" at bounding box center [374, 249] width 161 height 23
click at [331, 274] on div "Lengthy periods of sobriety after completing treatment" at bounding box center [412, 274] width 236 height 23
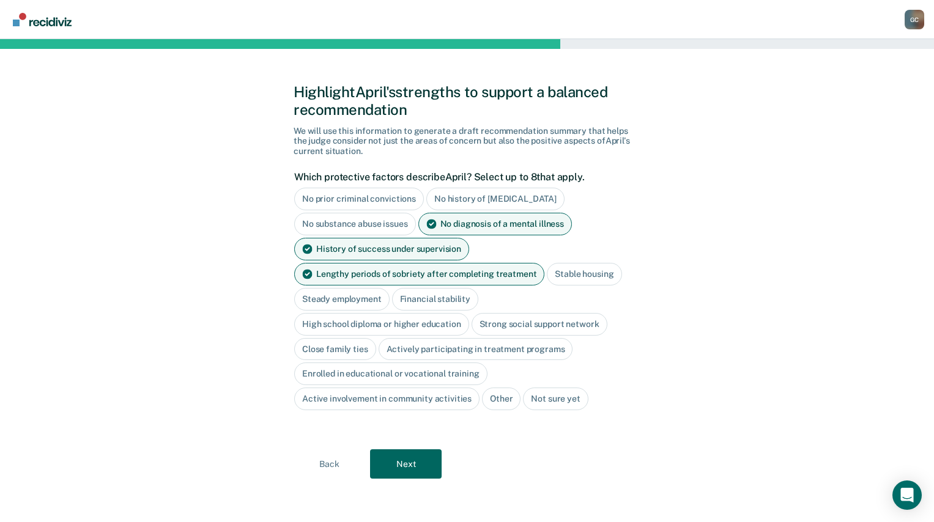
scroll to position [1, 0]
click at [590, 274] on div "Stable housing" at bounding box center [584, 273] width 75 height 23
click at [382, 319] on div "High school diploma or higher education" at bounding box center [381, 324] width 175 height 23
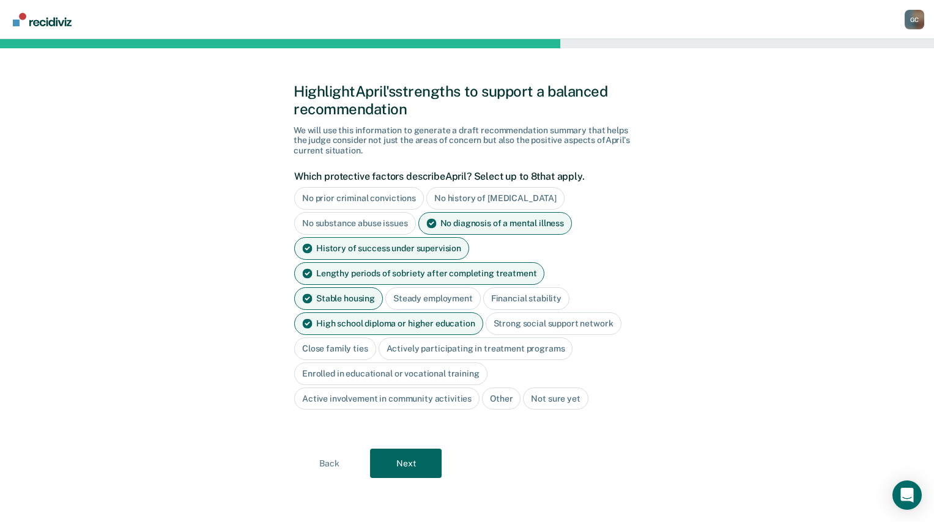
click at [324, 348] on div "Close family ties" at bounding box center [335, 349] width 82 height 23
click at [409, 465] on button "Next" at bounding box center [406, 463] width 72 height 29
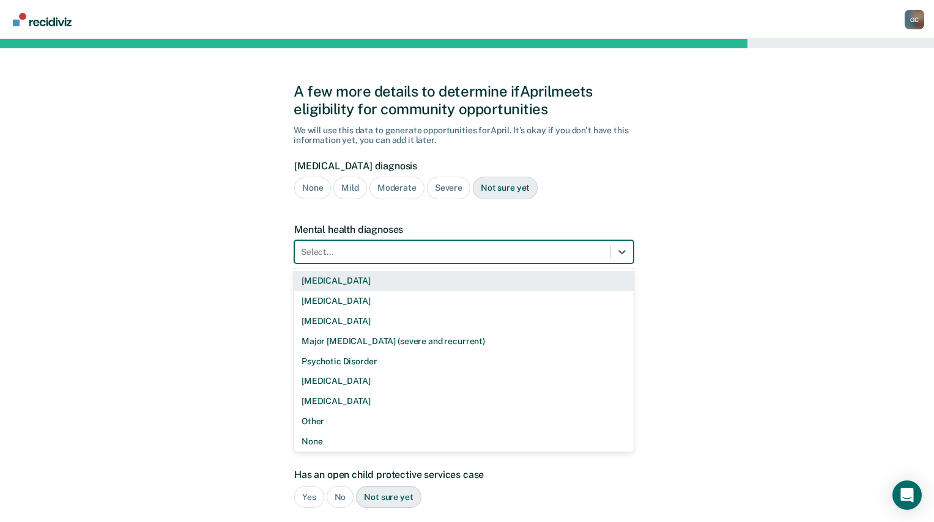
click at [500, 248] on div at bounding box center [452, 252] width 303 height 13
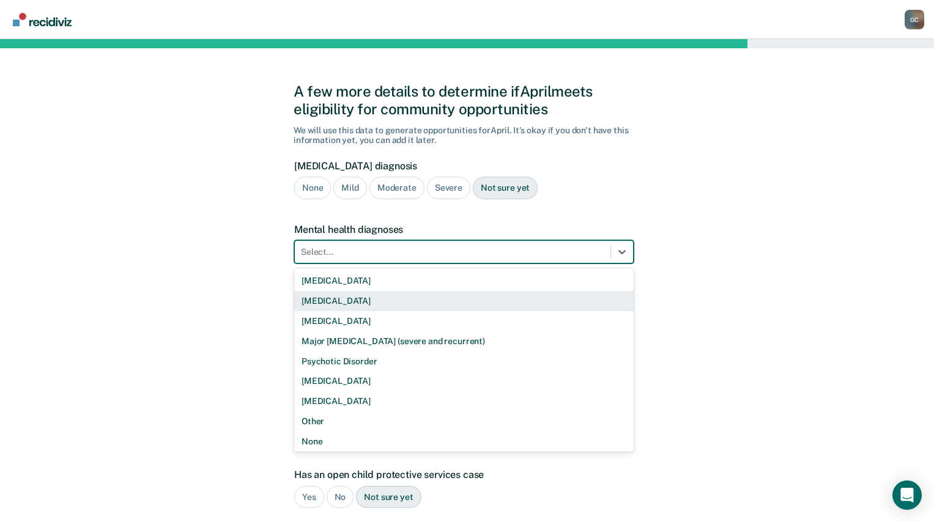
scroll to position [2, 0]
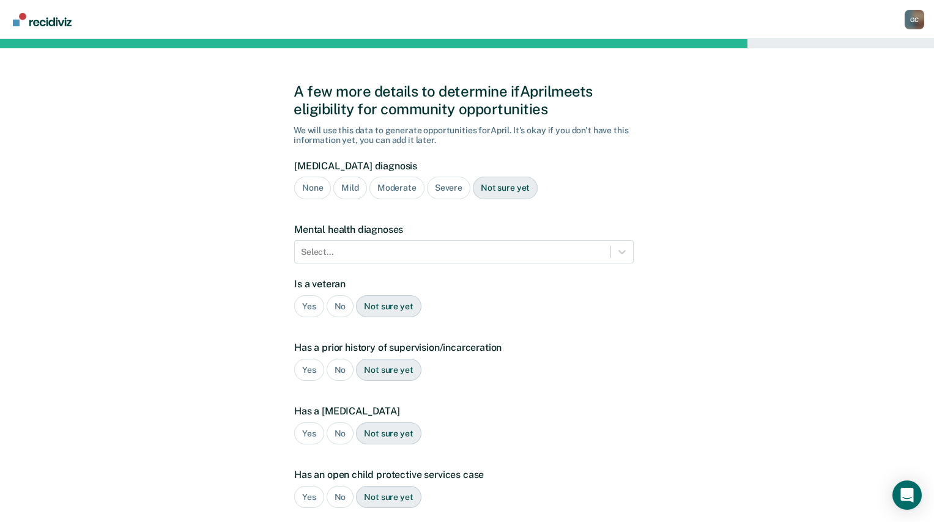
click at [456, 191] on div "Severe" at bounding box center [448, 188] width 43 height 23
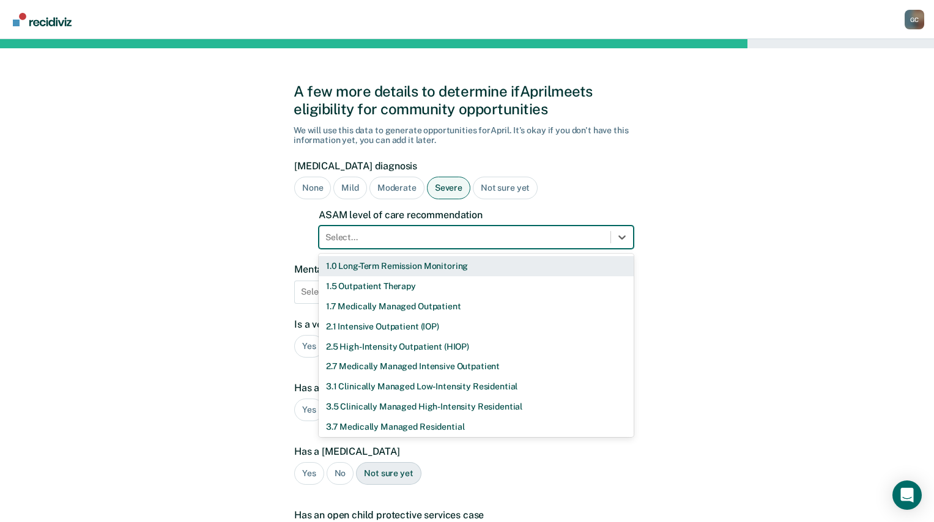
click at [423, 239] on div at bounding box center [464, 237] width 279 height 13
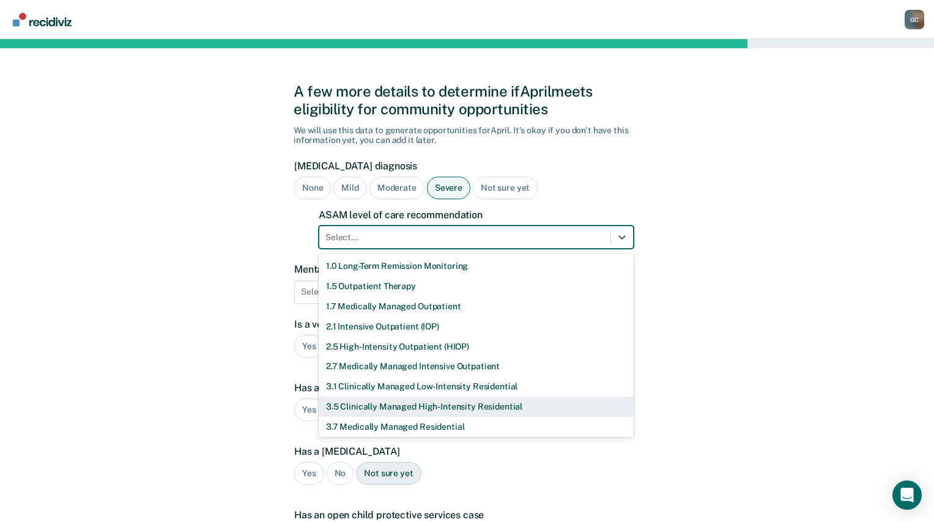
click at [421, 407] on div "3.5 Clinically Managed High-Intensity Residential" at bounding box center [476, 407] width 315 height 20
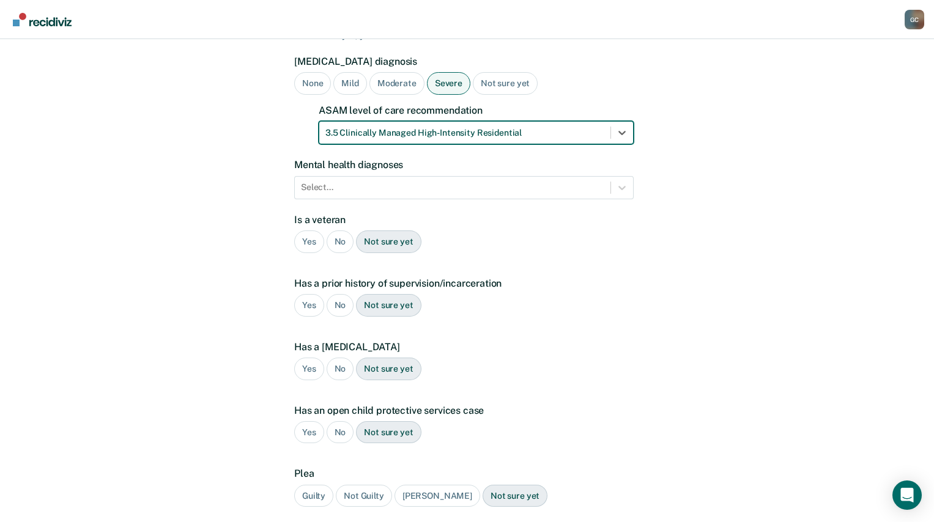
scroll to position [123, 0]
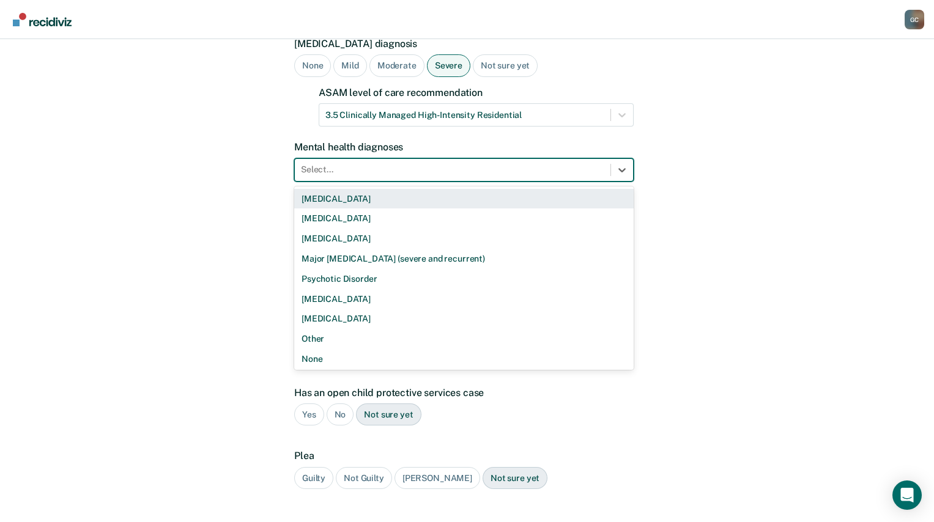
click at [402, 166] on div at bounding box center [452, 169] width 303 height 13
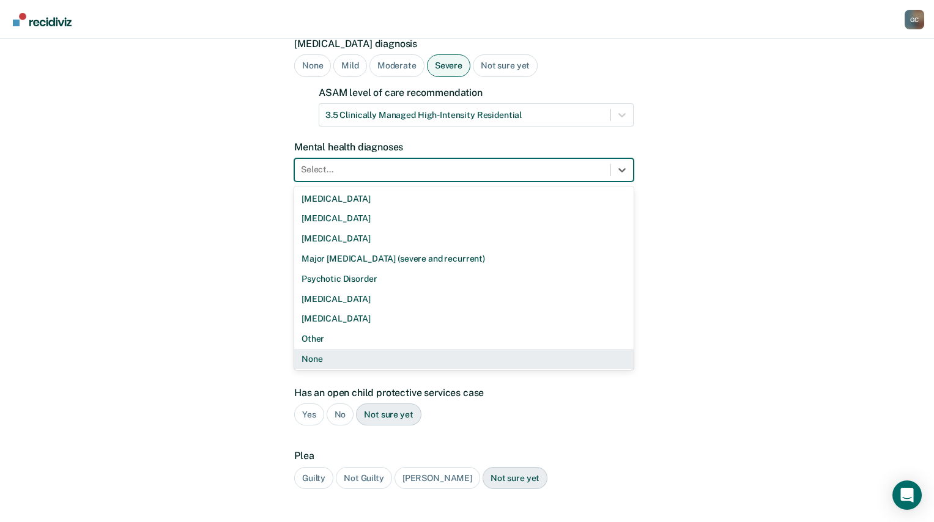
click at [368, 355] on div "None" at bounding box center [463, 359] width 339 height 20
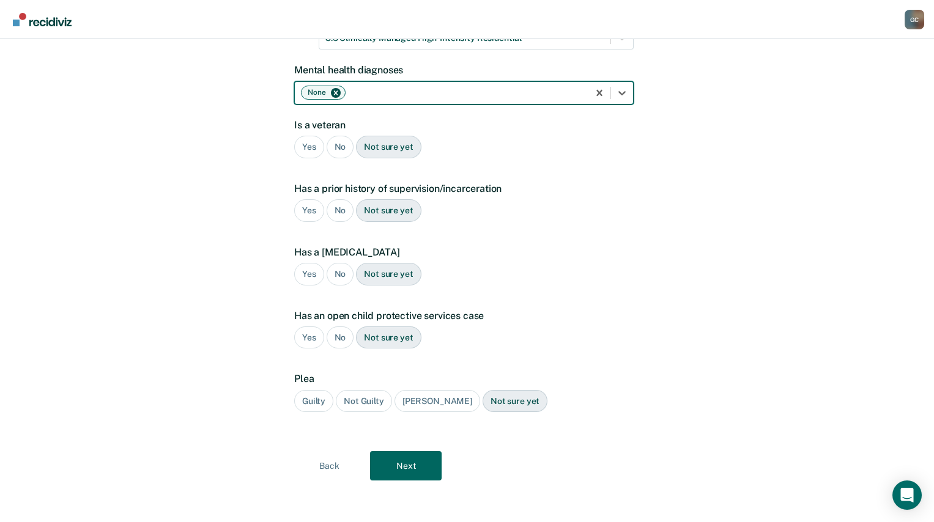
scroll to position [202, 0]
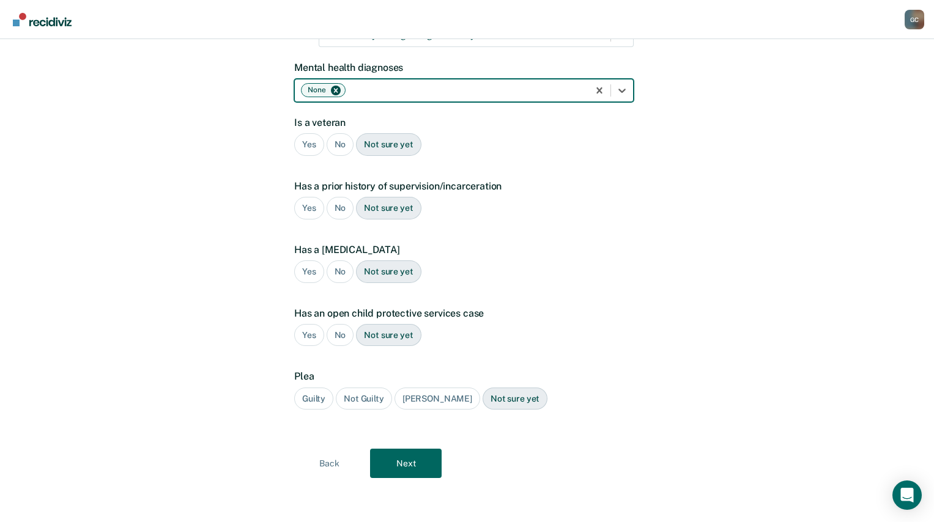
click at [343, 136] on div "No" at bounding box center [341, 144] width 28 height 23
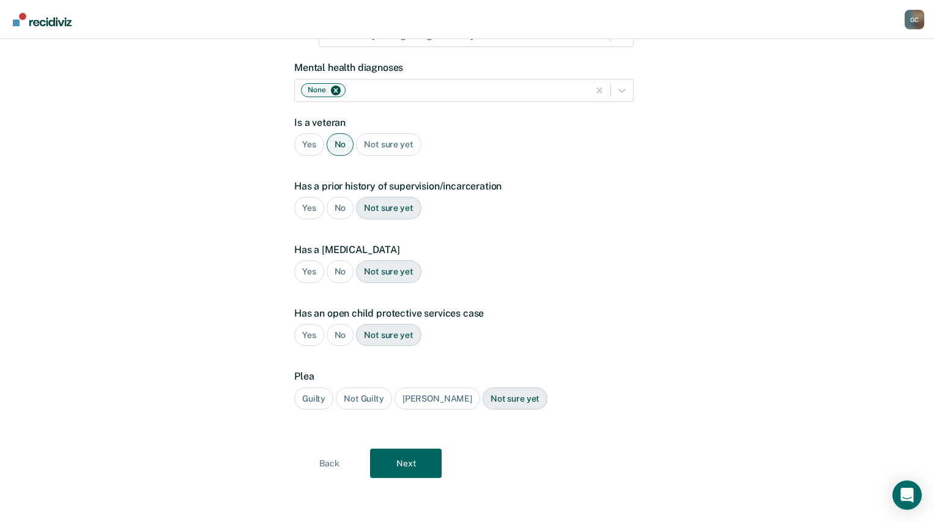
click at [311, 213] on div "Yes" at bounding box center [309, 208] width 30 height 23
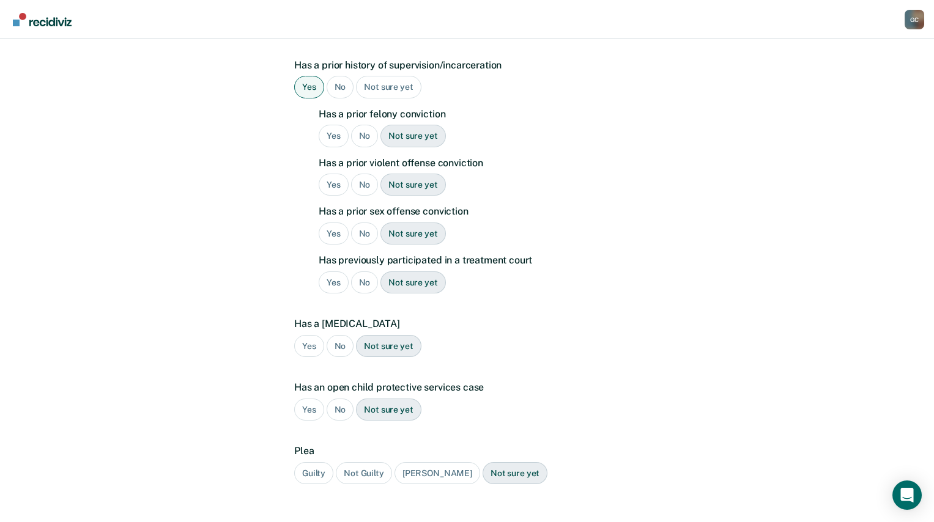
scroll to position [325, 0]
click at [364, 132] on div "No" at bounding box center [365, 135] width 28 height 23
click at [363, 184] on div "No" at bounding box center [365, 183] width 28 height 23
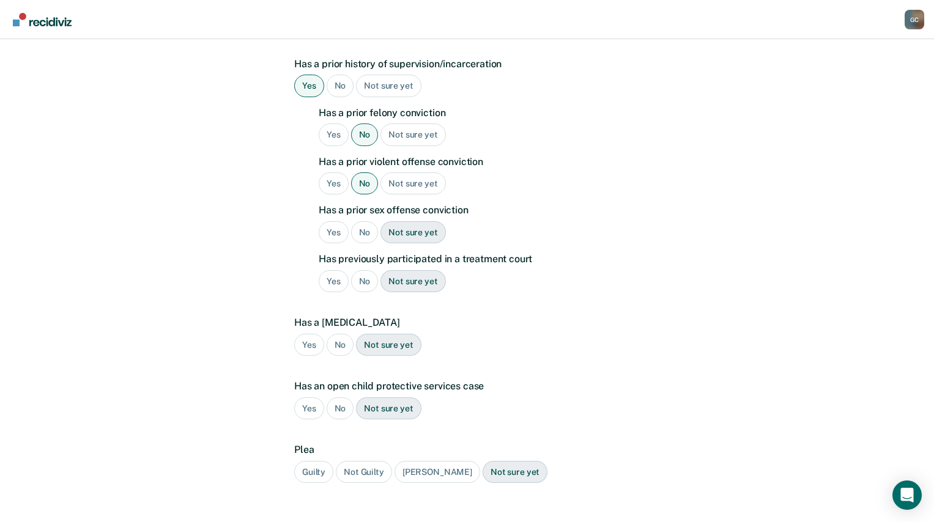
click at [363, 229] on div "No" at bounding box center [365, 232] width 28 height 23
click at [368, 283] on div "No" at bounding box center [365, 281] width 28 height 23
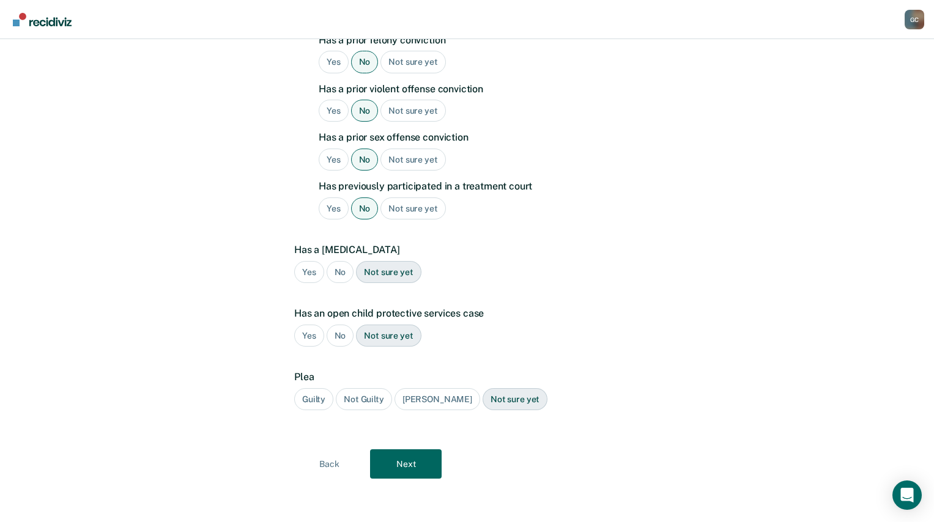
scroll to position [398, 0]
click at [340, 268] on div "No" at bounding box center [341, 272] width 28 height 23
click at [336, 335] on div "No" at bounding box center [341, 335] width 28 height 23
click at [302, 396] on div "Guilty" at bounding box center [313, 399] width 39 height 23
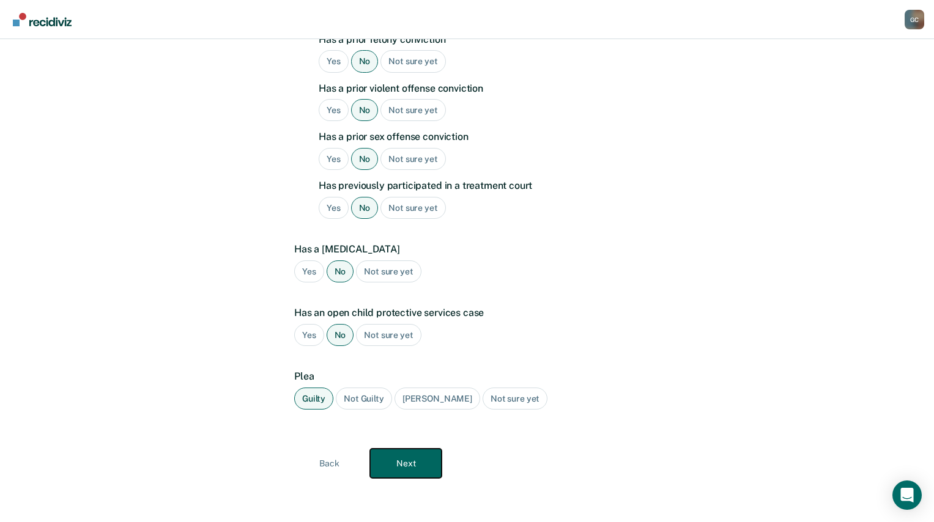
click at [415, 456] on button "Next" at bounding box center [406, 463] width 72 height 29
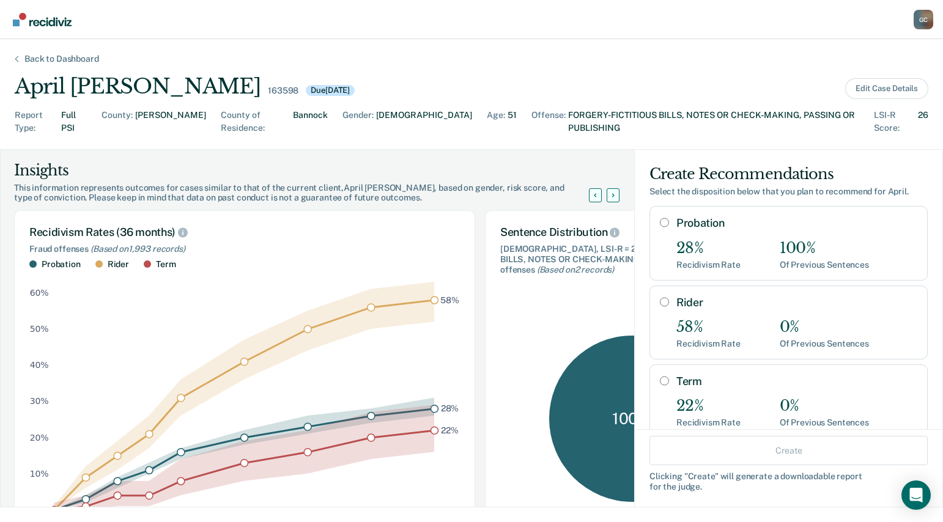
click at [660, 218] on input "Probation" at bounding box center [664, 223] width 9 height 10
radio input "true"
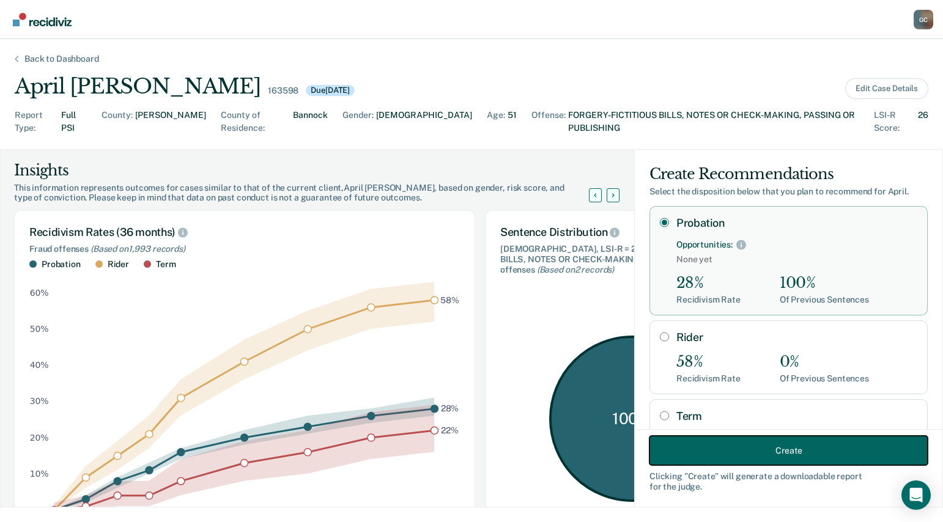
click at [768, 454] on button "Create" at bounding box center [788, 450] width 278 height 29
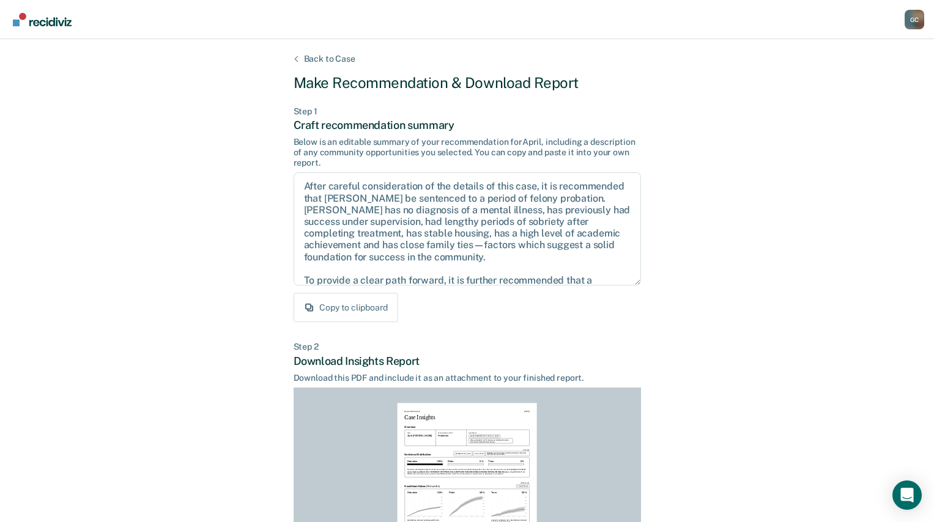
scroll to position [175, 0]
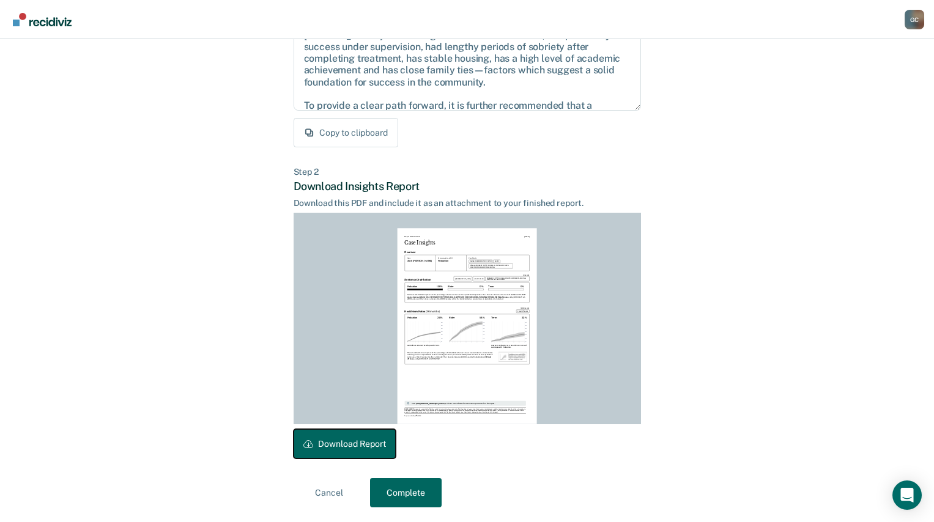
click at [361, 443] on button "Download Report" at bounding box center [345, 443] width 102 height 29
click at [404, 498] on button "Complete" at bounding box center [406, 492] width 72 height 29
